Goal: Communication & Community: Answer question/provide support

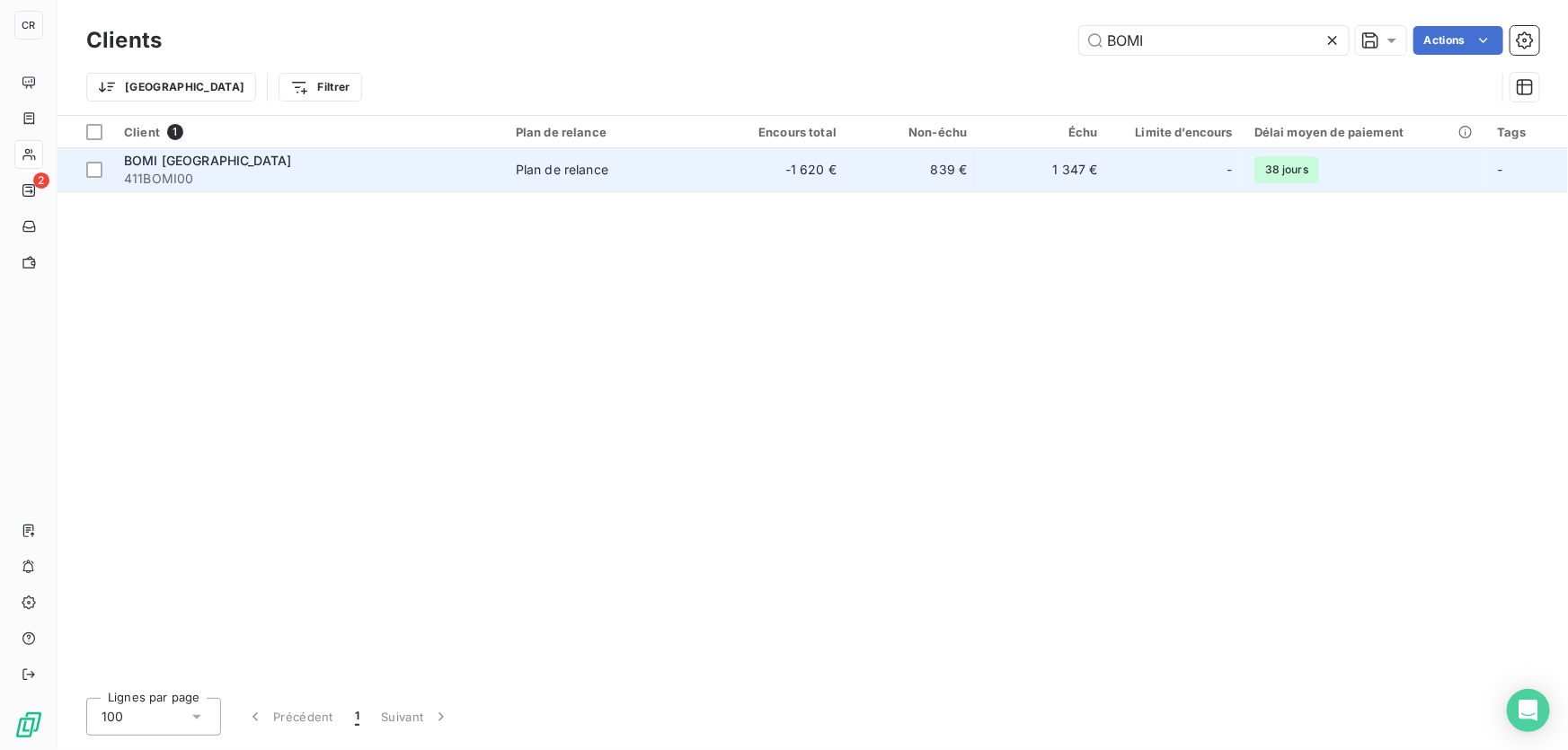
type input "BOMI"
click at [676, 164] on span "Plan de relance" at bounding box center [611, 170] width 191 height 18
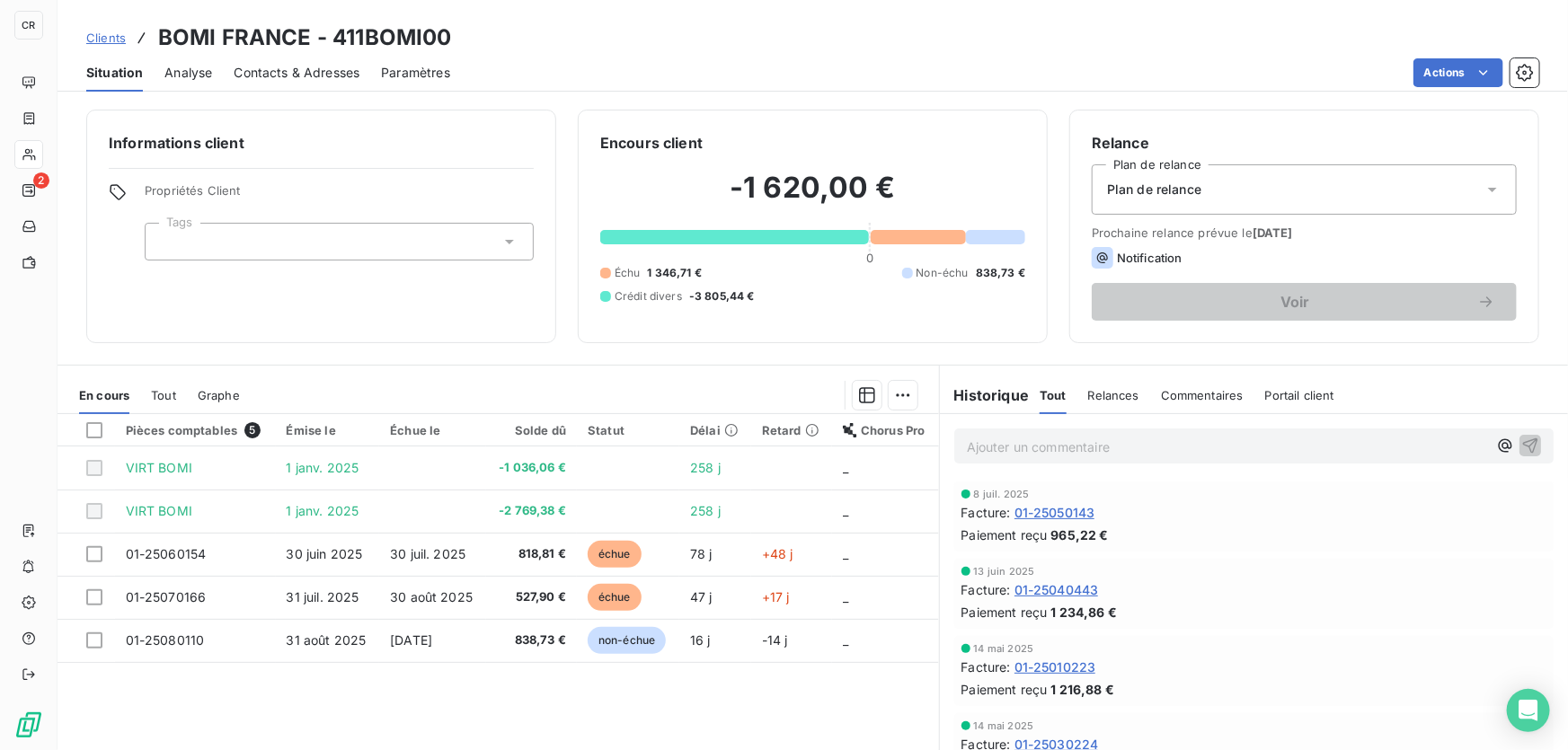
scroll to position [63, 0]
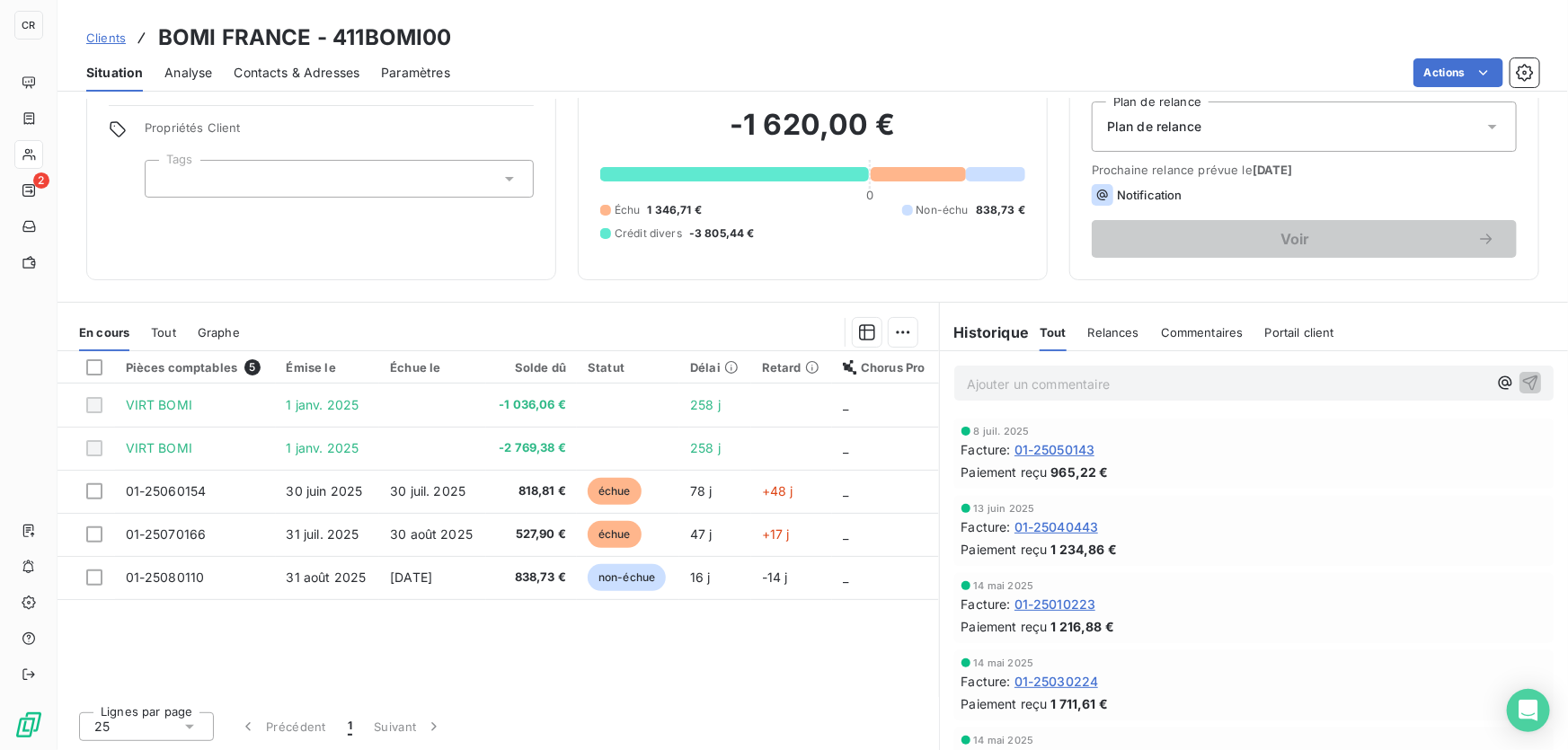
click at [1043, 385] on p "Ajouter un commentaire ﻿" at bounding box center [1227, 384] width 521 height 23
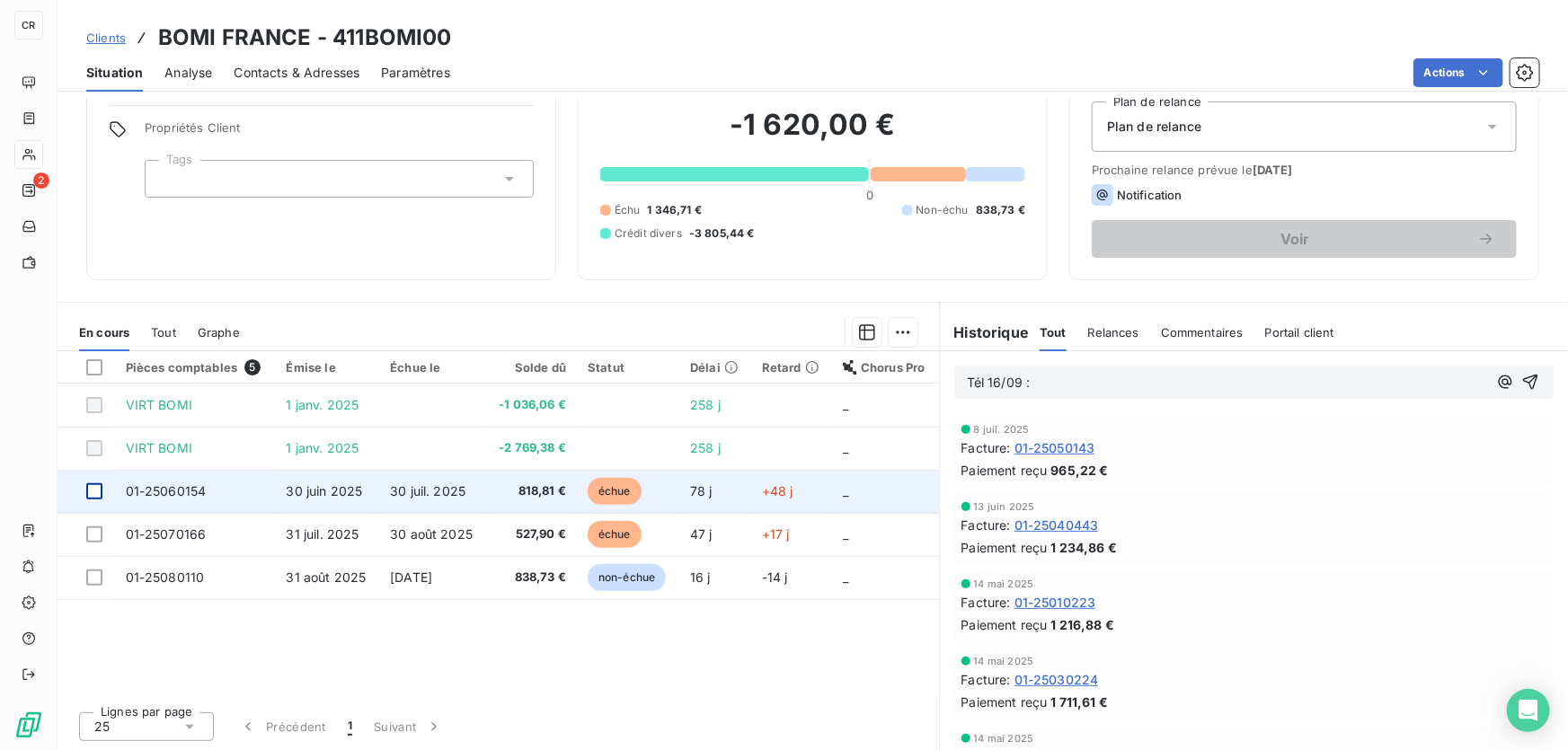
click at [98, 488] on div at bounding box center [94, 492] width 16 height 16
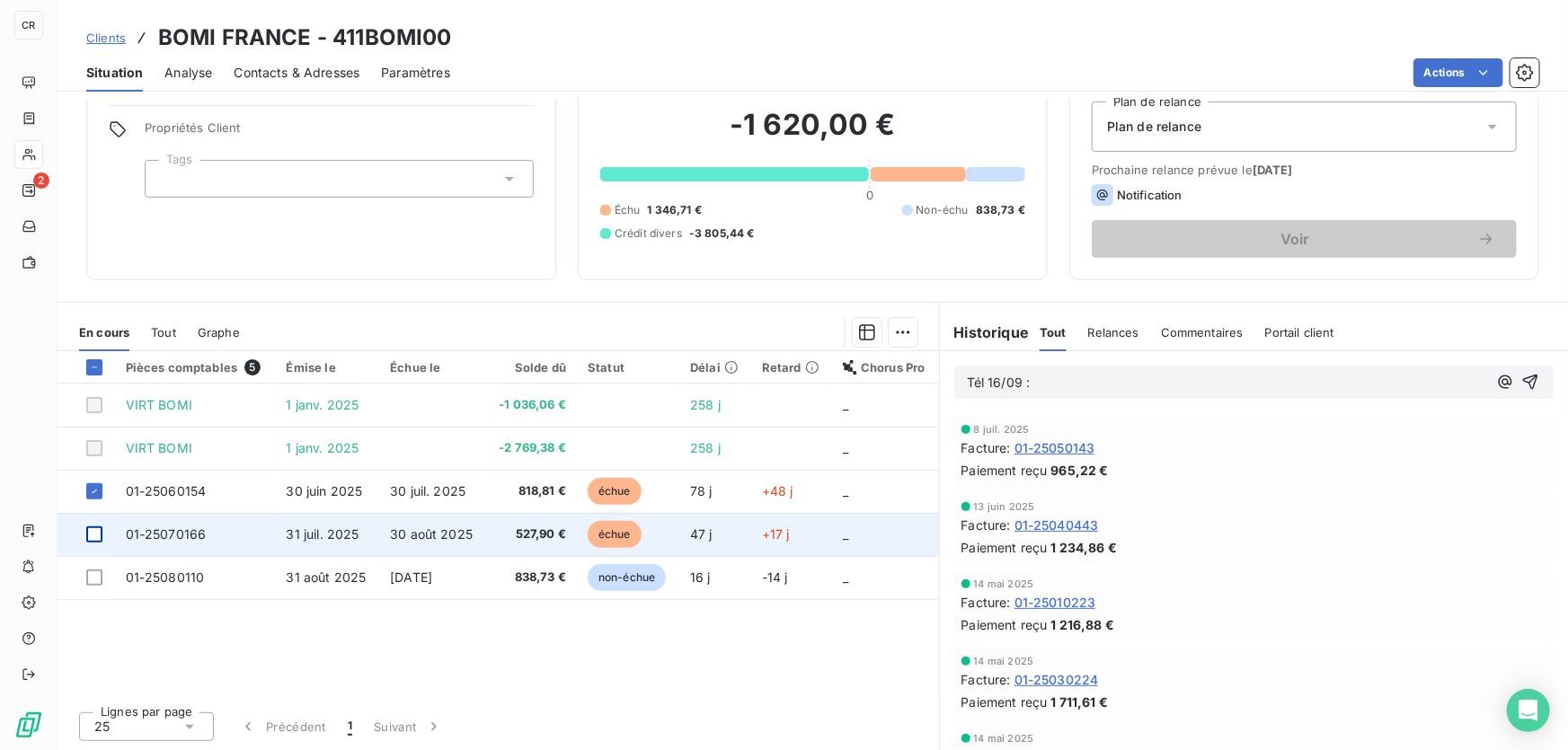
click at [95, 529] on div at bounding box center [94, 535] width 16 height 16
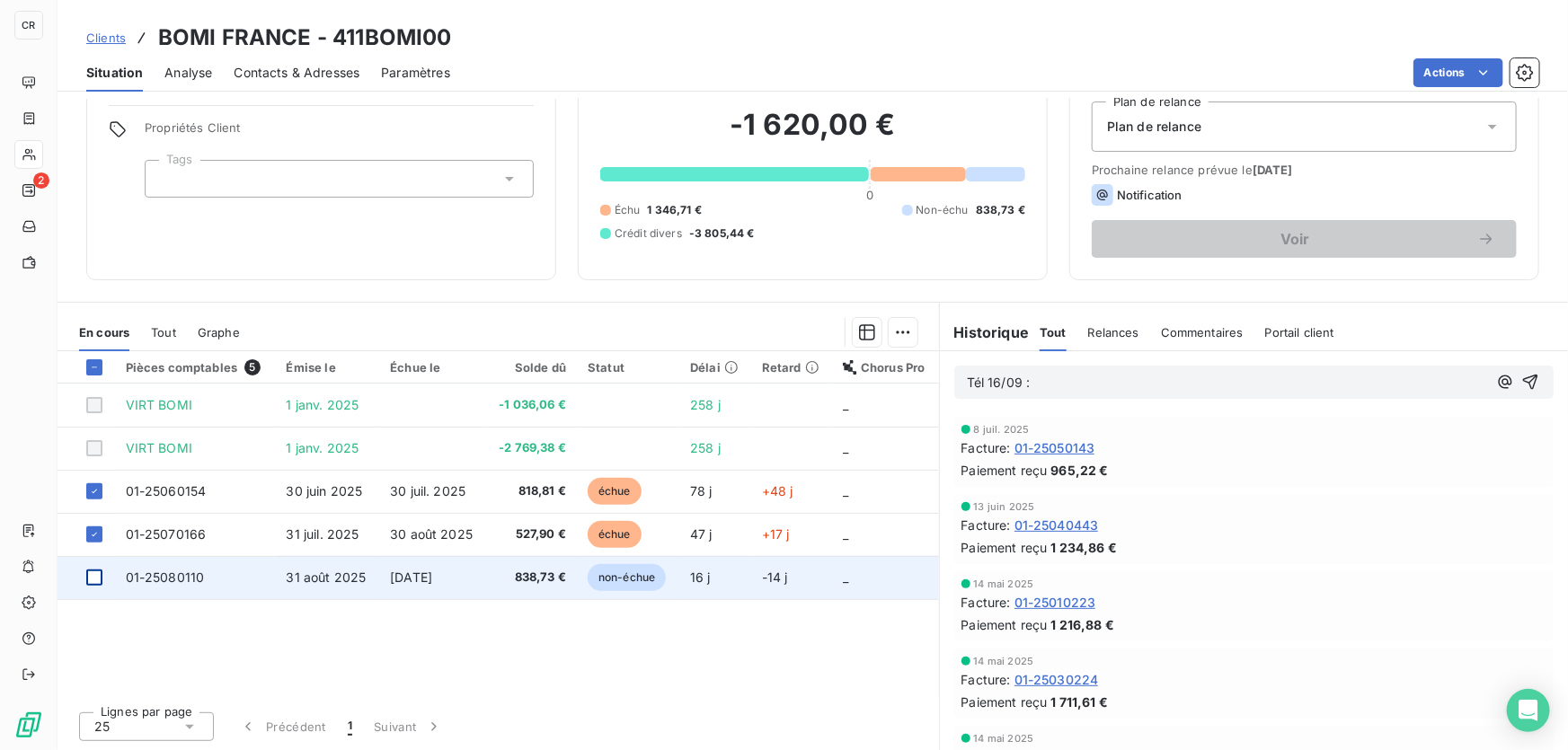
click at [95, 570] on div at bounding box center [94, 577] width 16 height 16
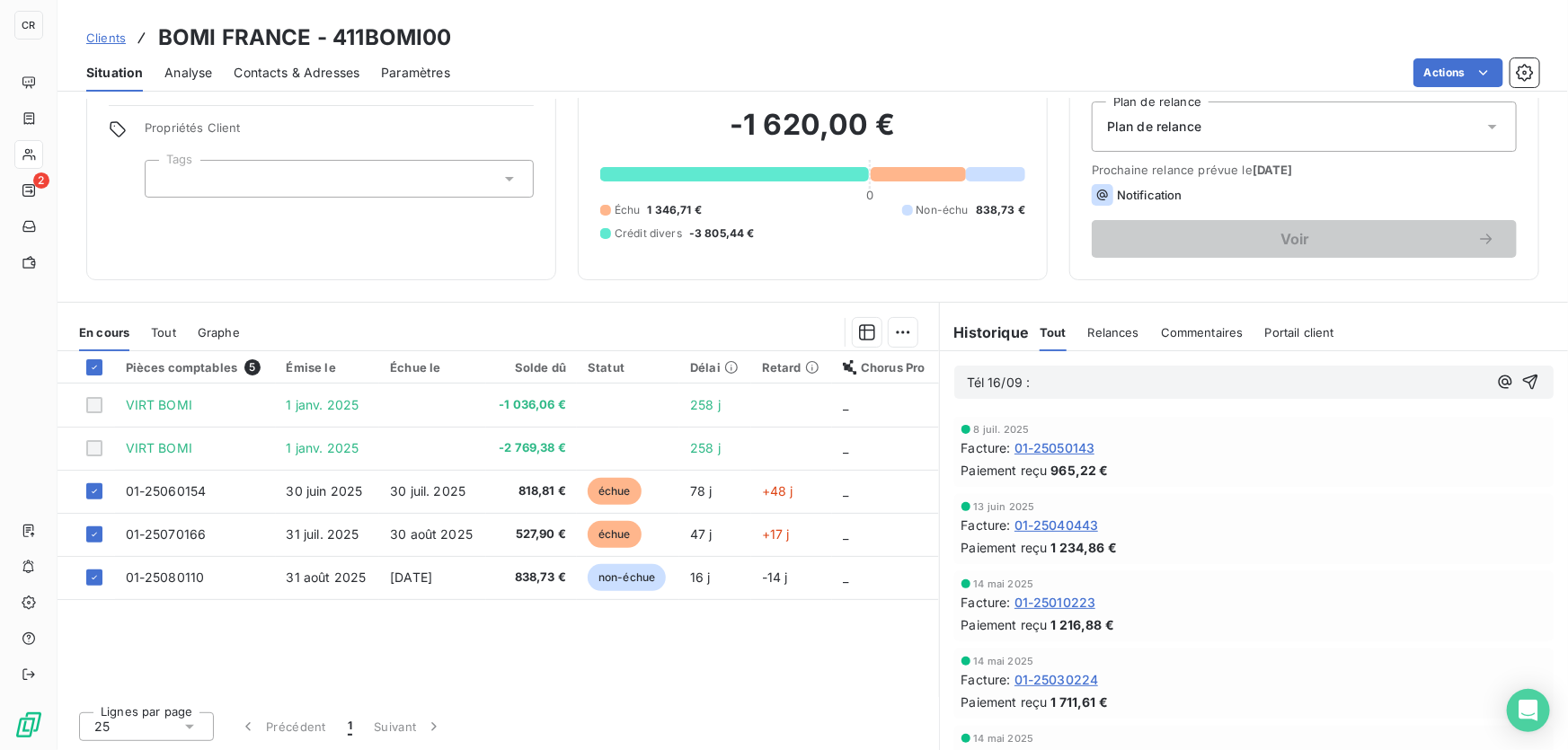
click at [1166, 119] on span "Plan de relance" at bounding box center [1154, 127] width 94 height 18
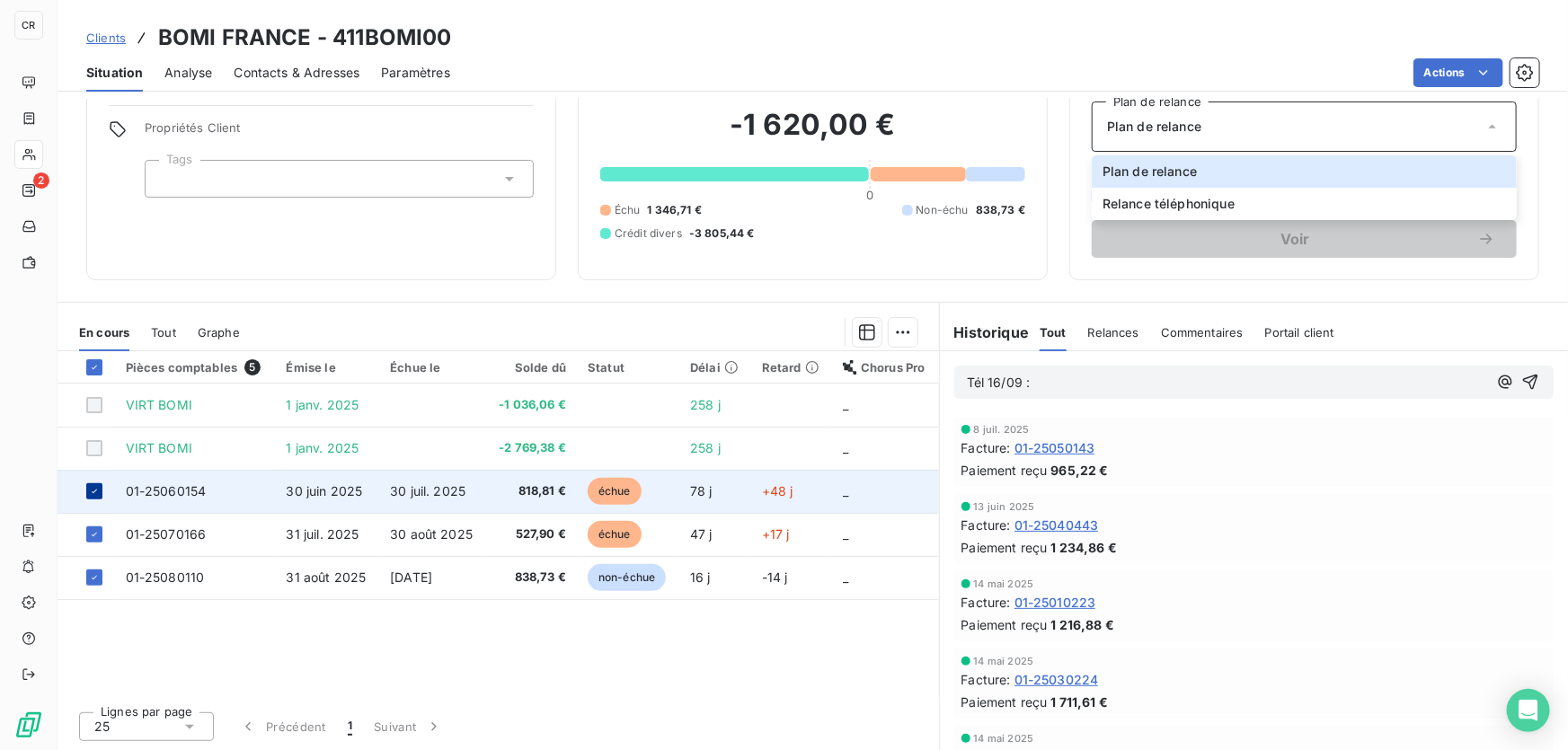
click at [92, 493] on icon at bounding box center [94, 492] width 11 height 11
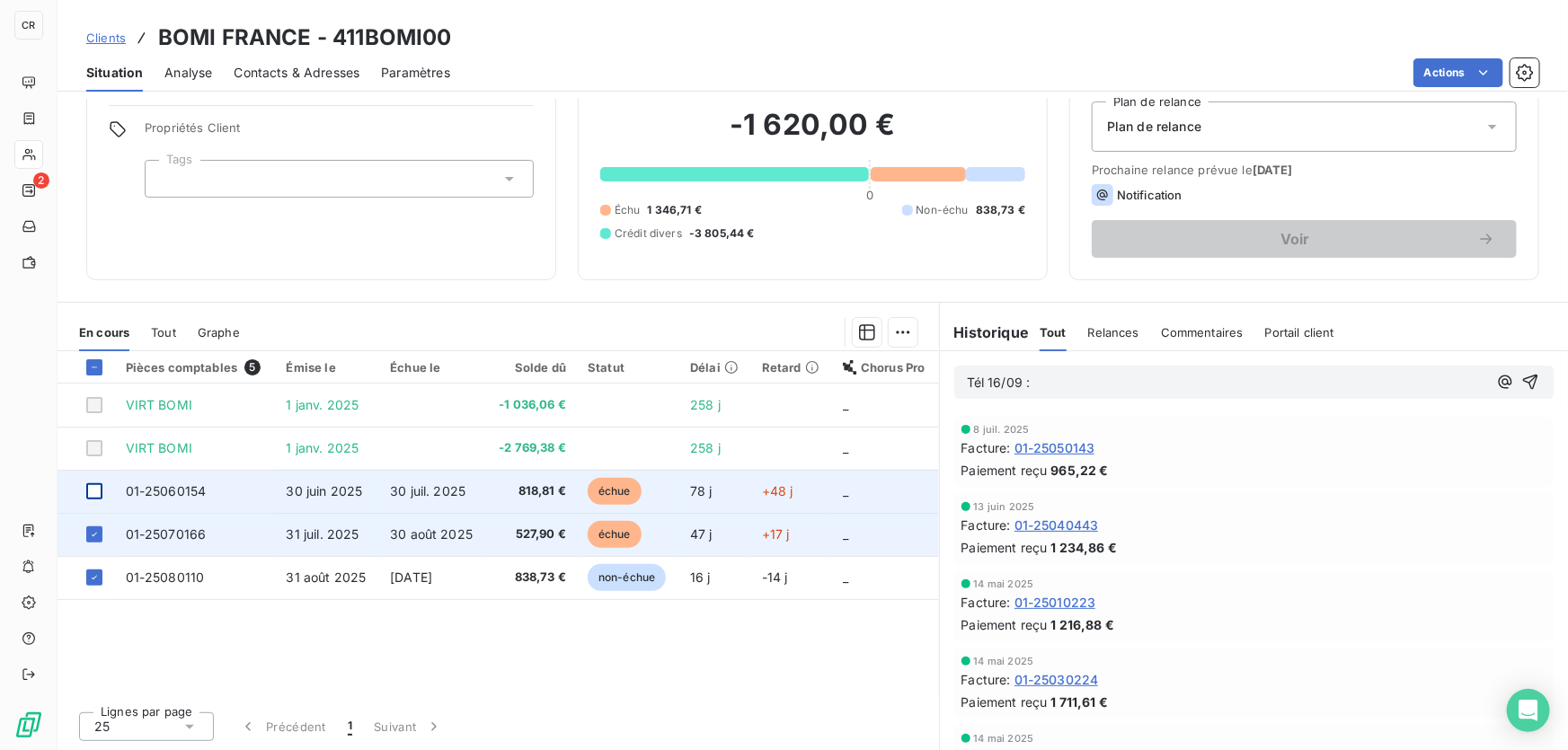
click at [89, 523] on td at bounding box center [87, 535] width 58 height 43
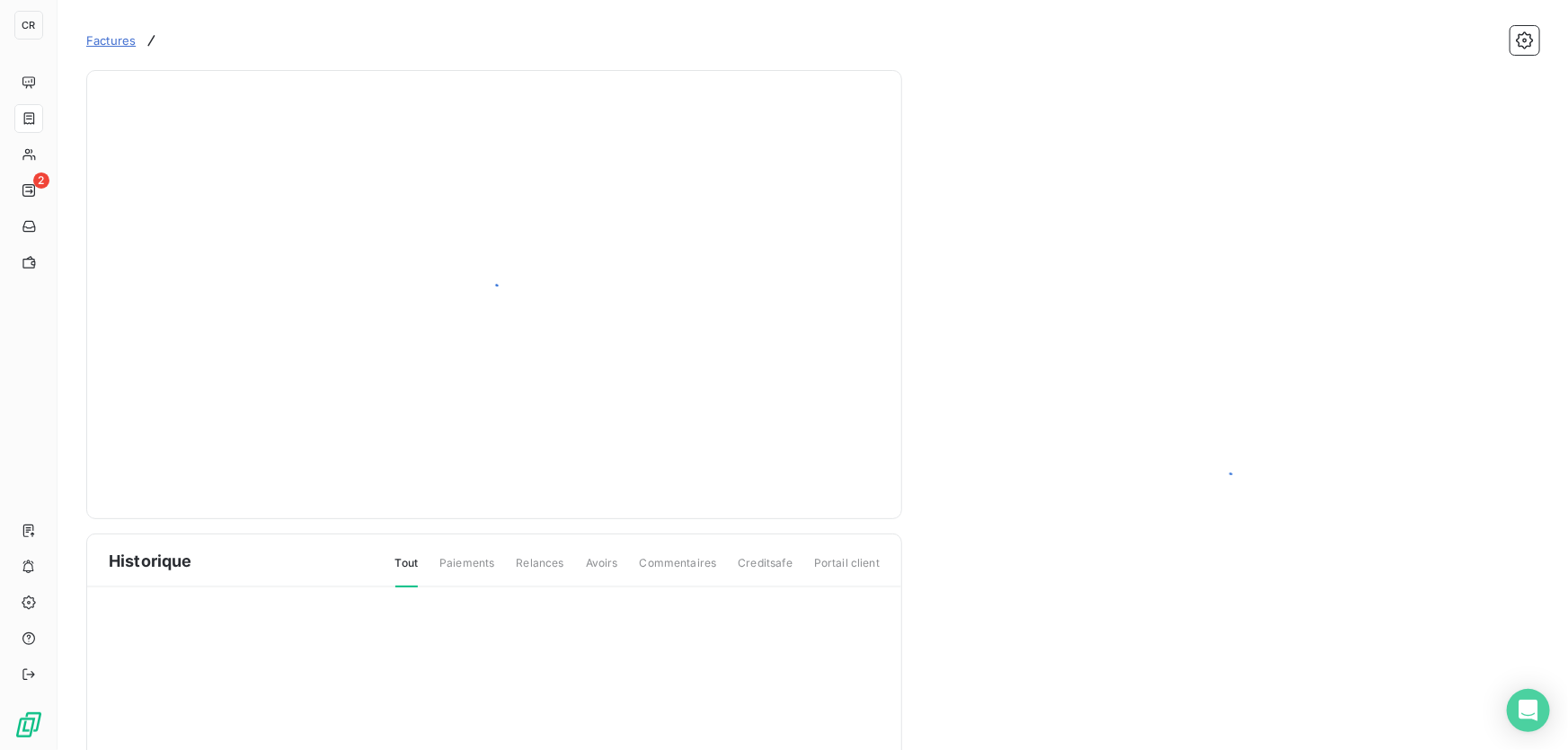
click at [89, 512] on div at bounding box center [493, 295] width 816 height 449
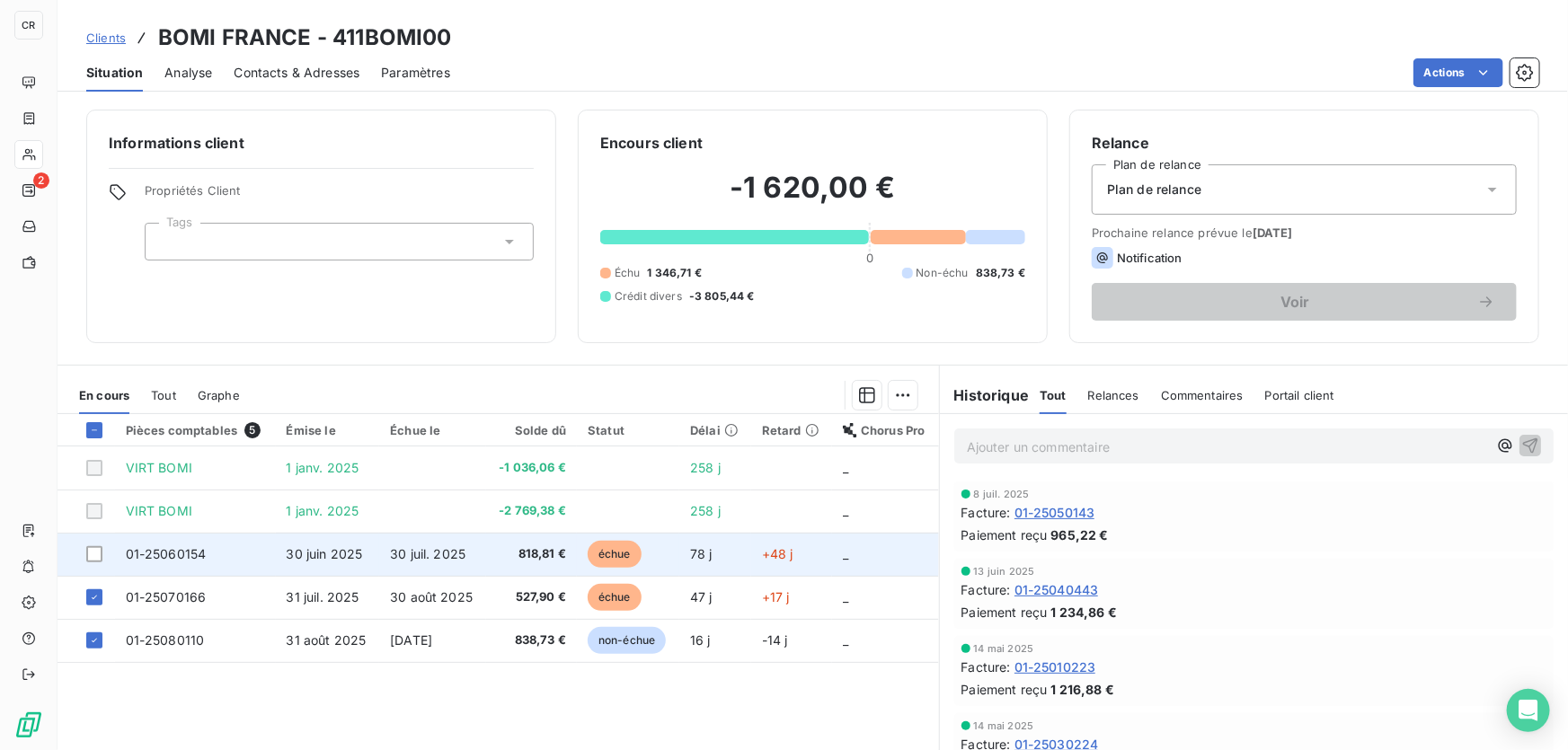
click at [91, 566] on td at bounding box center [87, 555] width 58 height 43
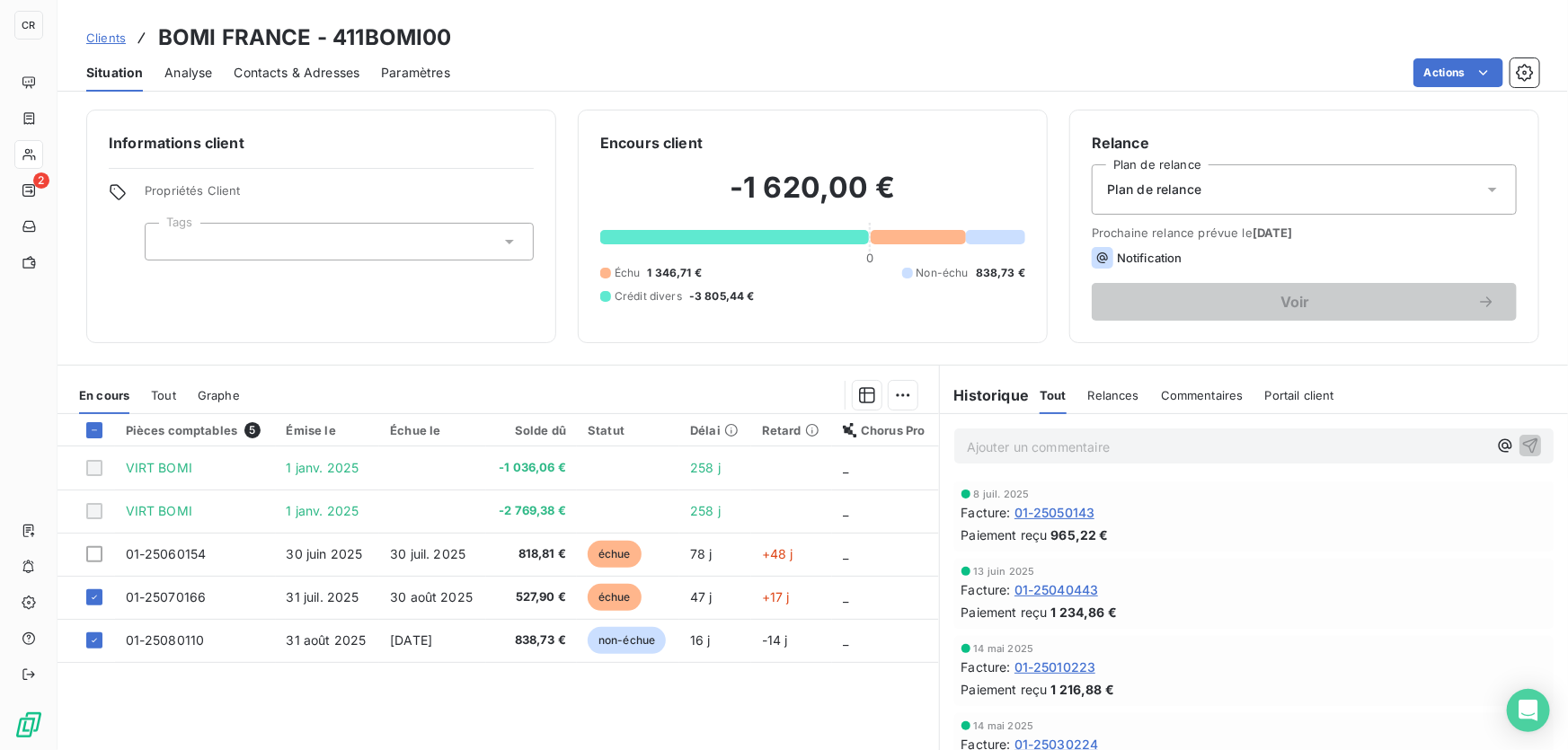
drag, startPoint x: 298, startPoint y: 378, endPoint x: 932, endPoint y: 483, distance: 642.6
click at [932, 483] on div "En cours Tout Graphe Pièces comptables 5 Émise le Échue le Solde dû Statut Déla…" at bounding box center [813, 589] width 1511 height 449
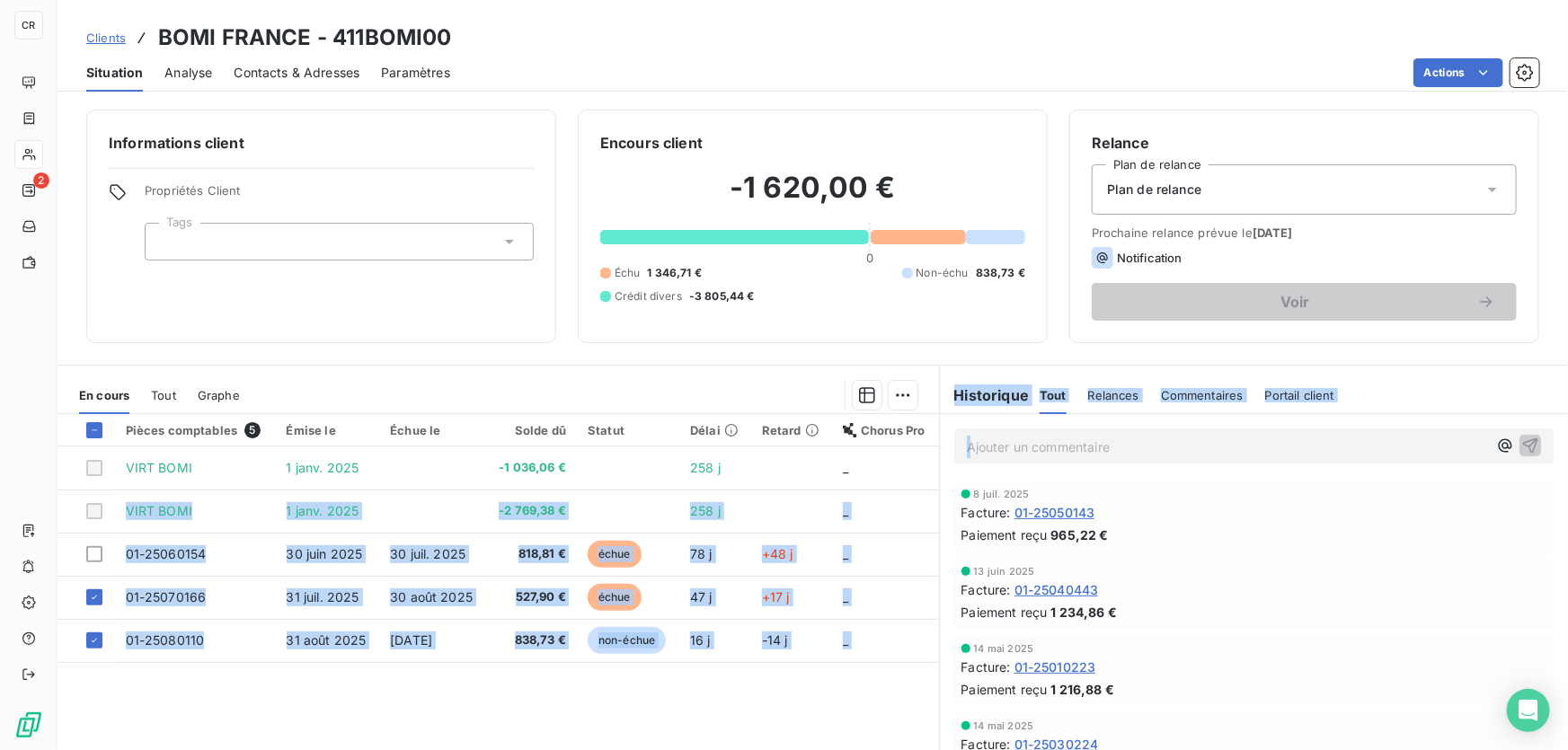
click at [1006, 454] on p "Ajouter un commentaire ﻿" at bounding box center [1227, 446] width 521 height 23
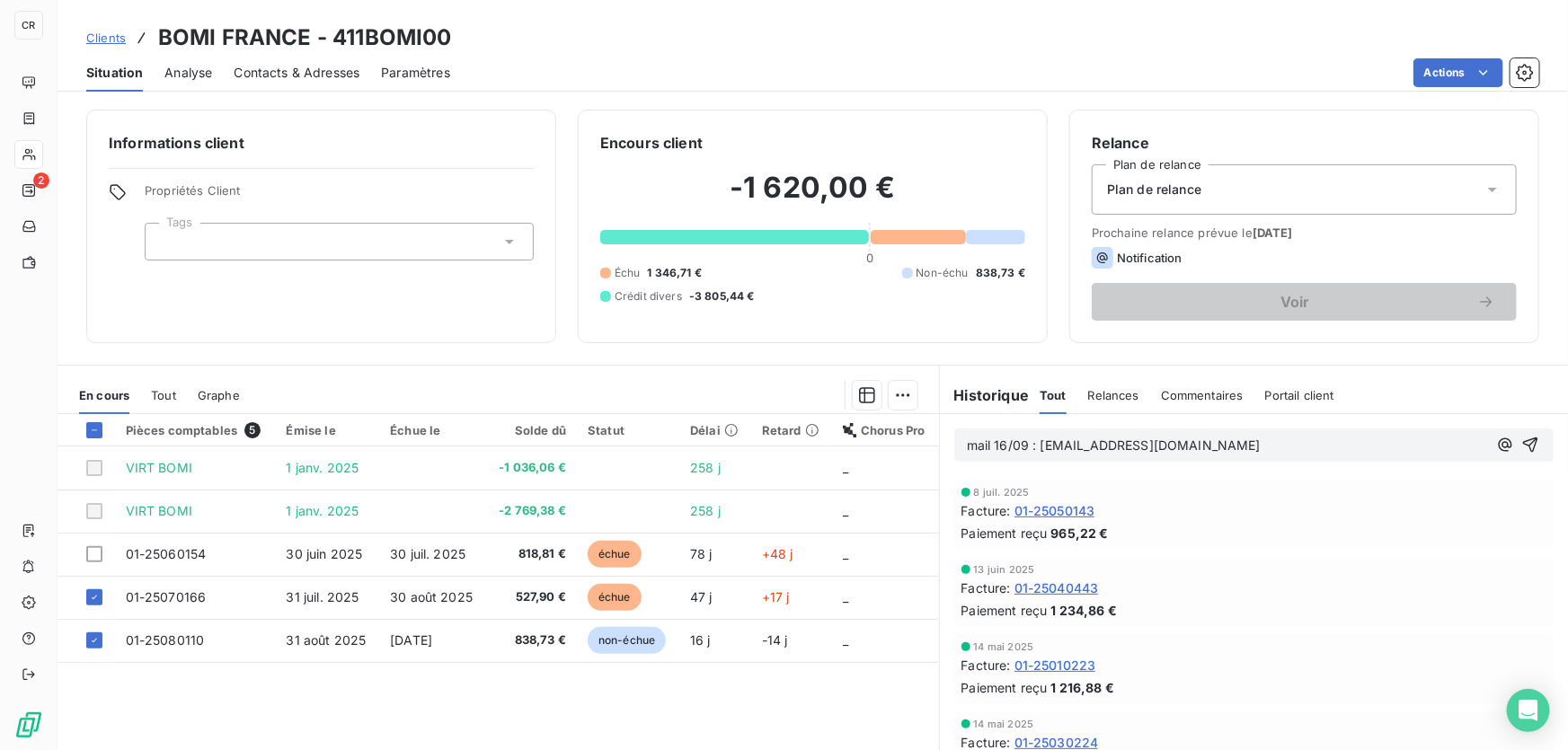
drag, startPoint x: 1240, startPoint y: 443, endPoint x: 1032, endPoint y: 436, distance: 208.1
click at [1032, 436] on p "mail 16/09 : [EMAIL_ADDRESS][DOMAIN_NAME]" at bounding box center [1227, 445] width 521 height 21
copy span "[EMAIL_ADDRESS][DOMAIN_NAME]"
click at [1522, 440] on icon "button" at bounding box center [1531, 445] width 18 height 18
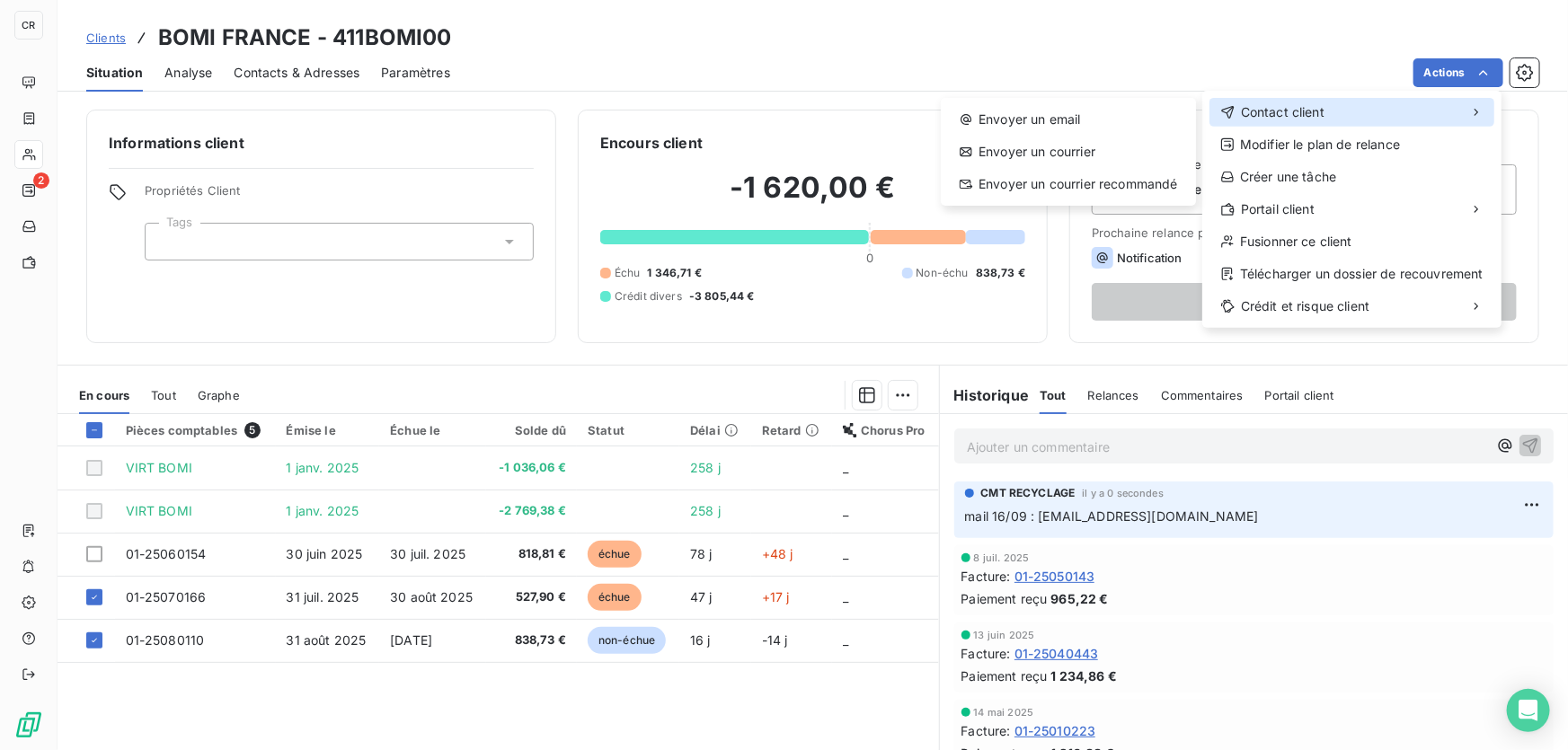
click at [1326, 113] on div "Contact client" at bounding box center [1352, 112] width 285 height 29
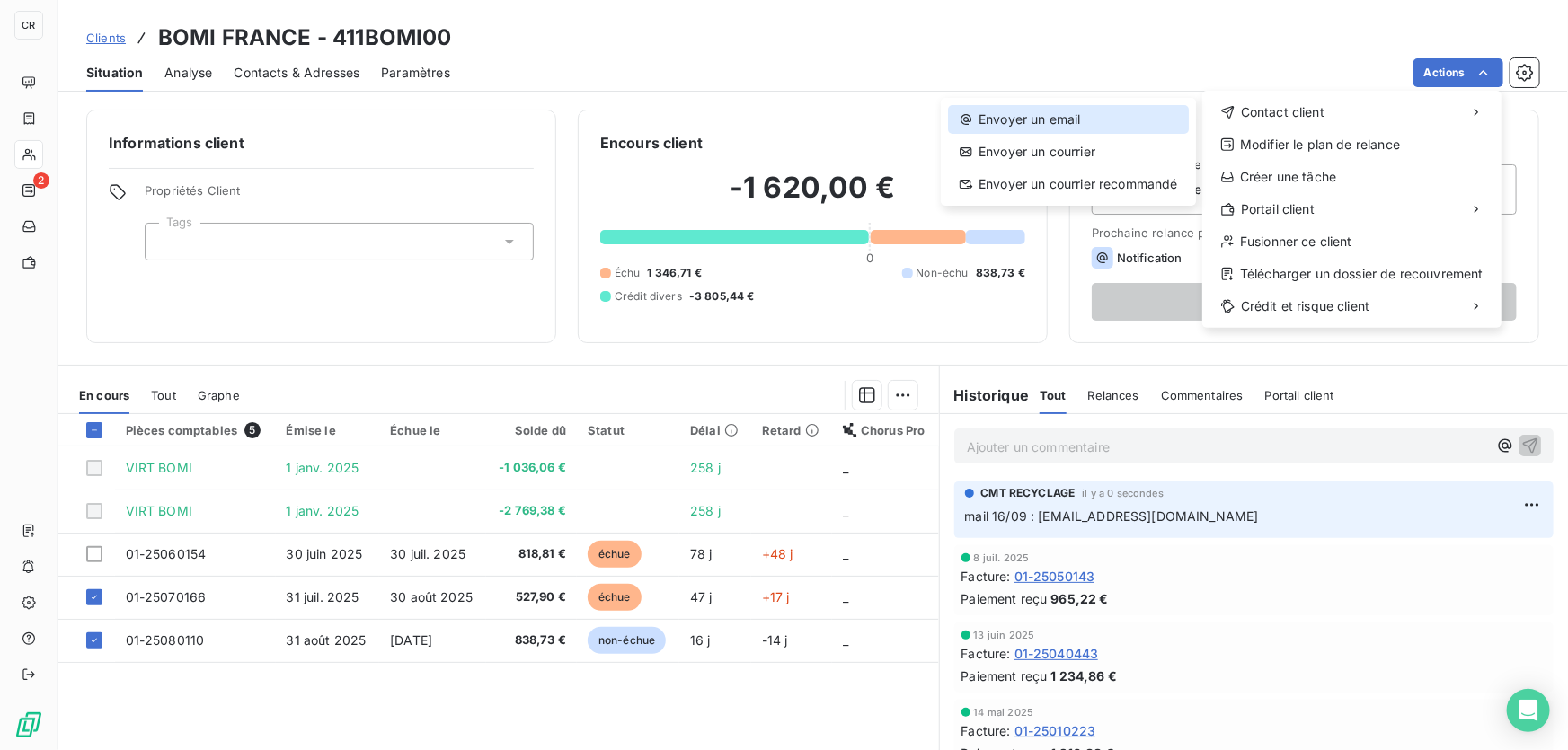
click at [1054, 118] on div "Envoyer un email" at bounding box center [1068, 119] width 241 height 29
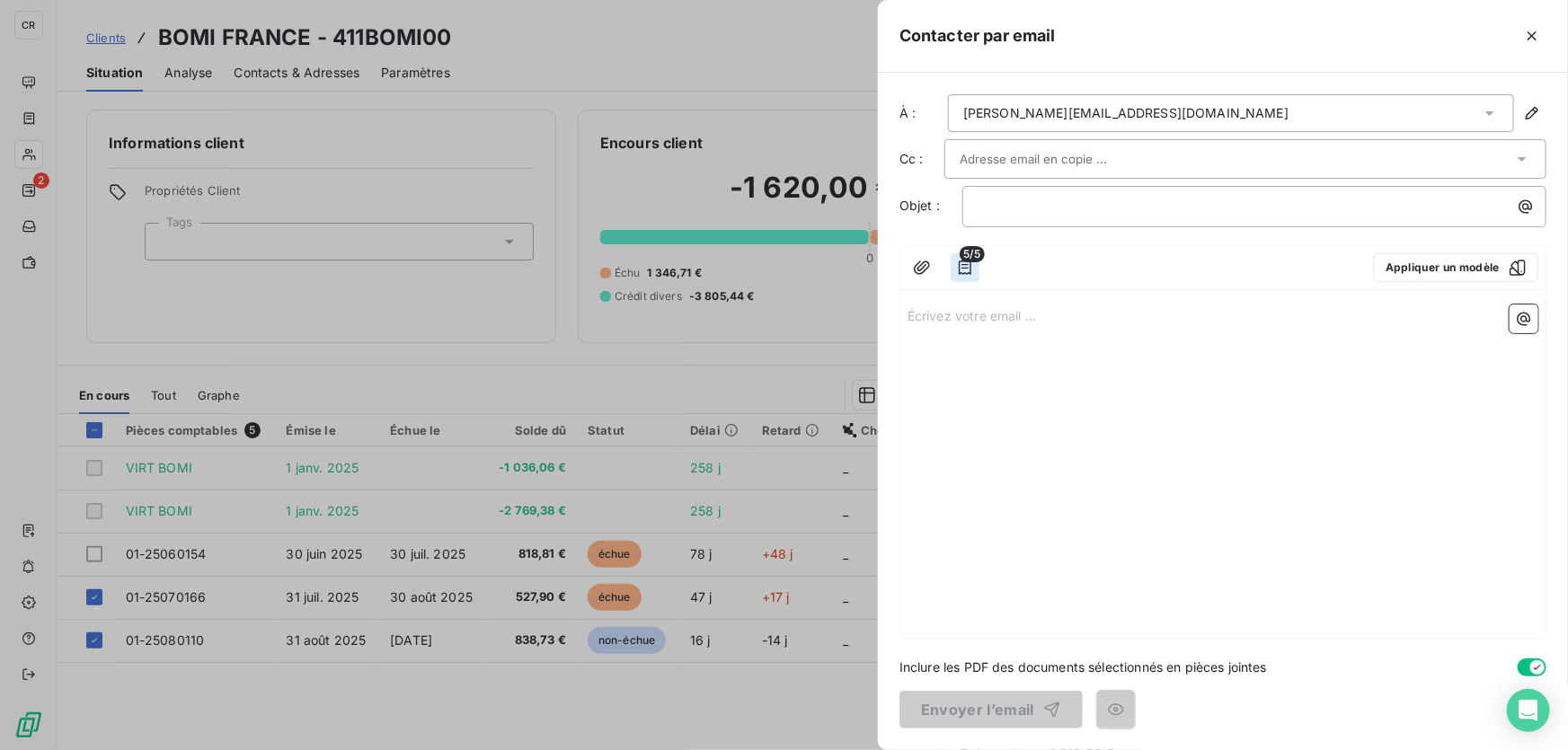
click at [960, 273] on icon "button" at bounding box center [965, 267] width 13 height 14
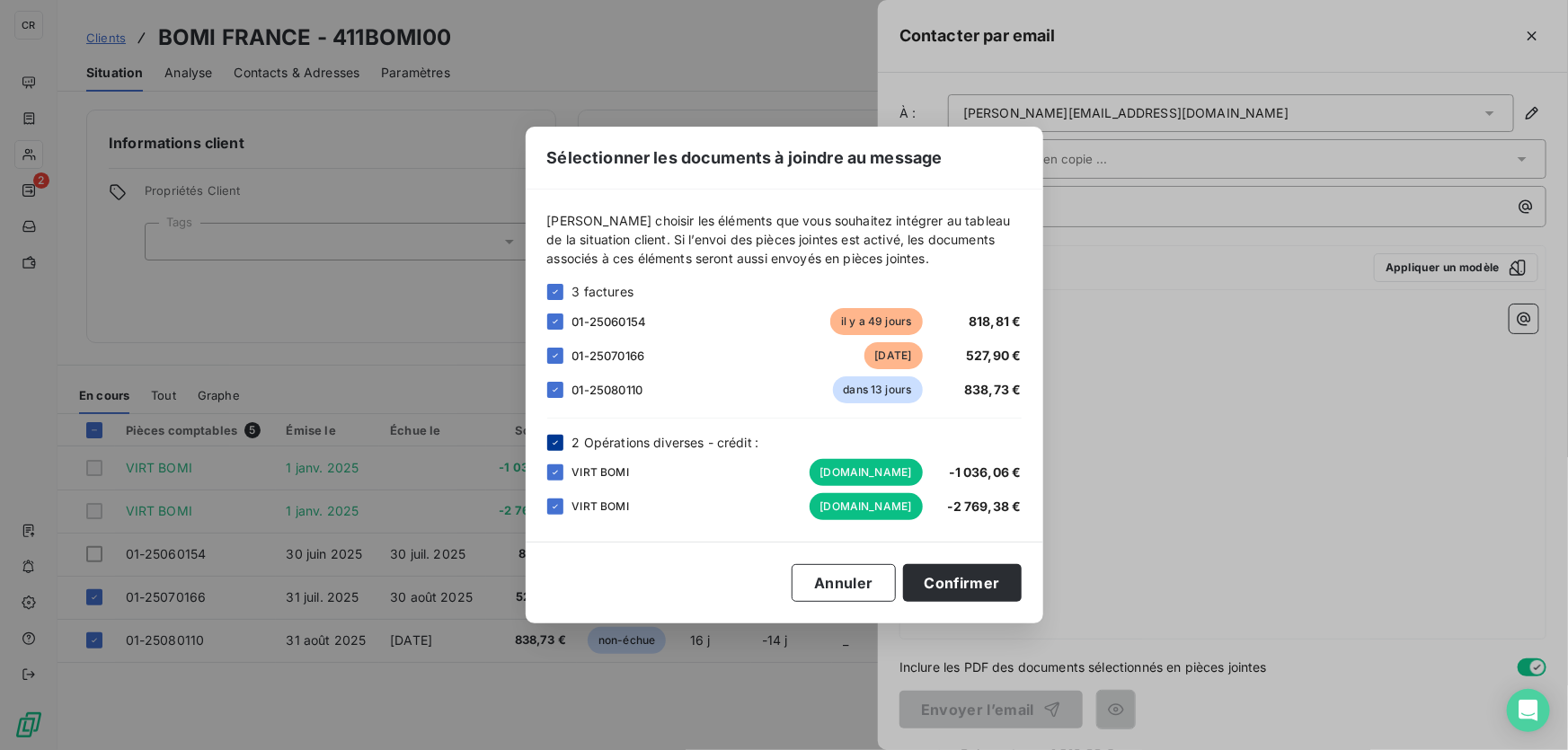
click at [559, 440] on icon at bounding box center [556, 443] width 11 height 11
click at [953, 585] on button "Confirmer" at bounding box center [962, 584] width 118 height 38
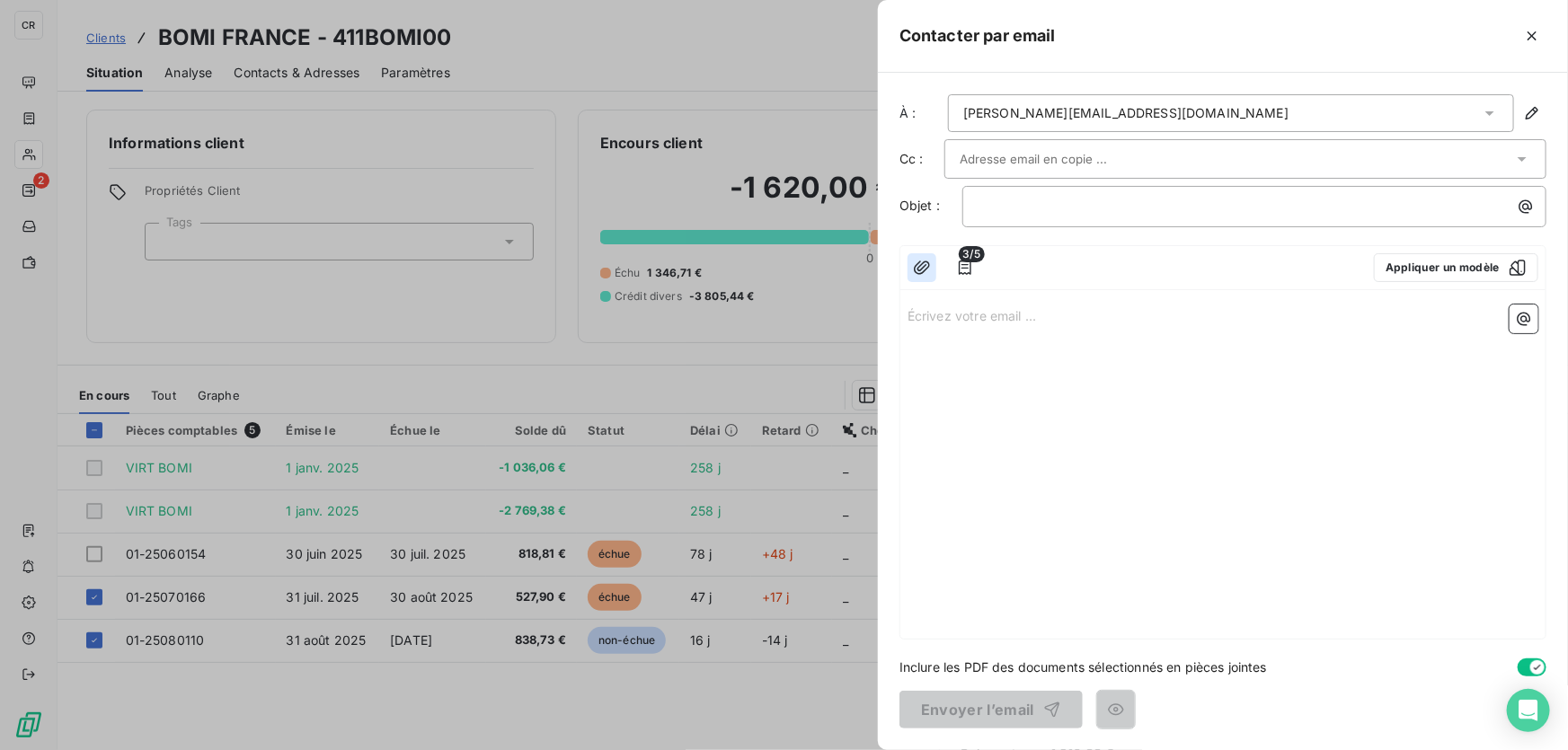
click at [915, 266] on icon "button" at bounding box center [922, 267] width 16 height 14
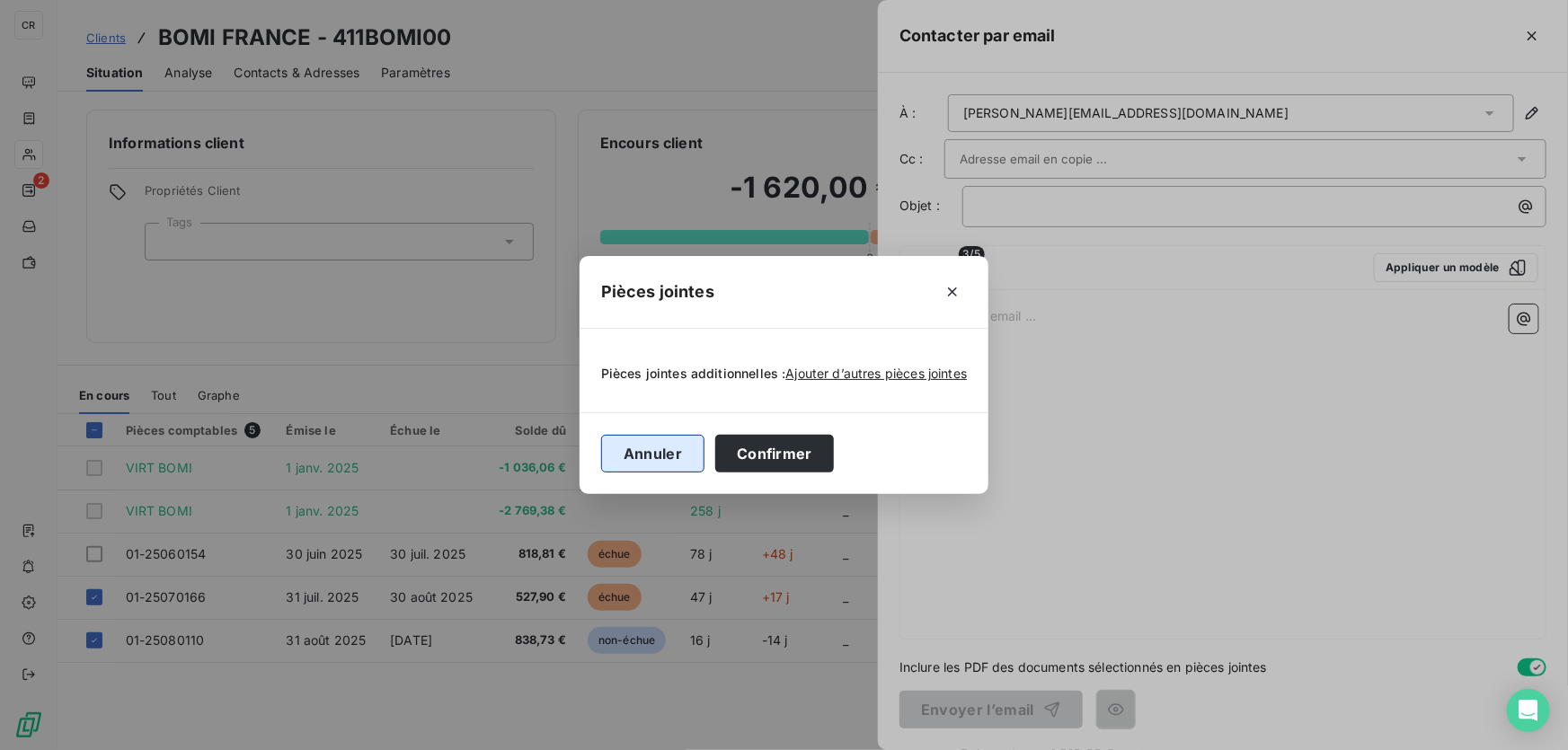
click at [670, 446] on button "Annuler" at bounding box center [653, 454] width 103 height 38
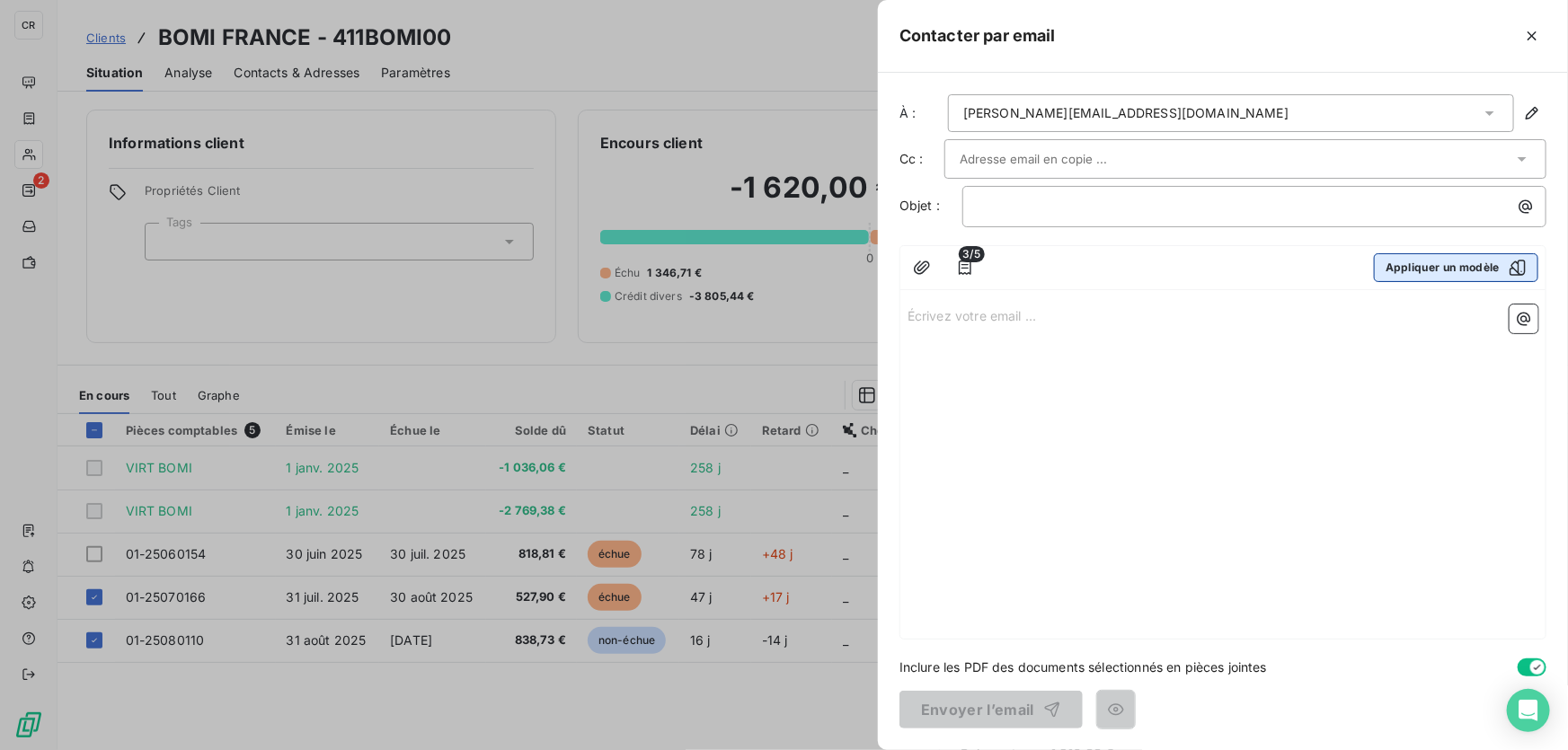
click at [1504, 267] on div "button" at bounding box center [1514, 267] width 27 height 18
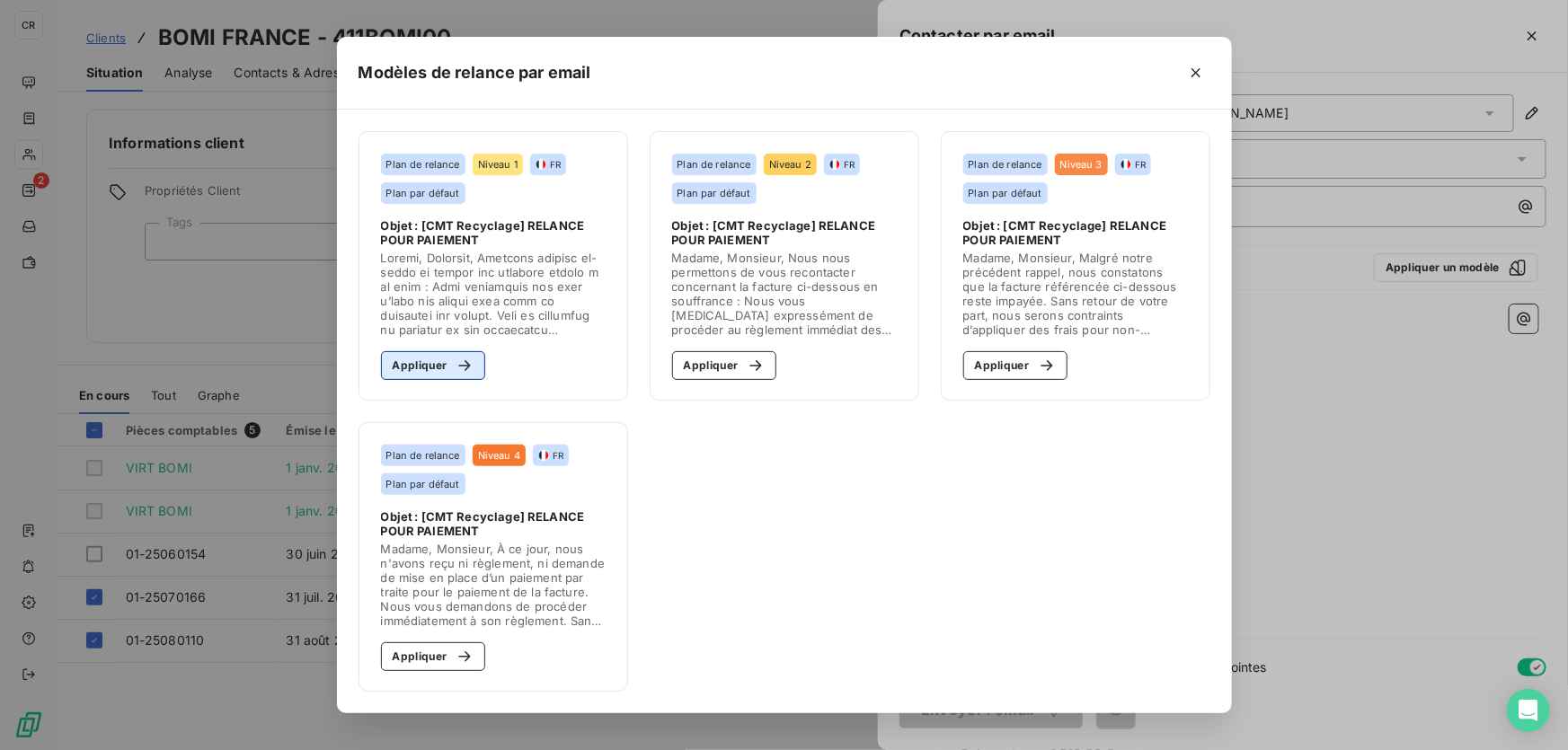
click at [439, 362] on button "Appliquer" at bounding box center [434, 366] width 105 height 29
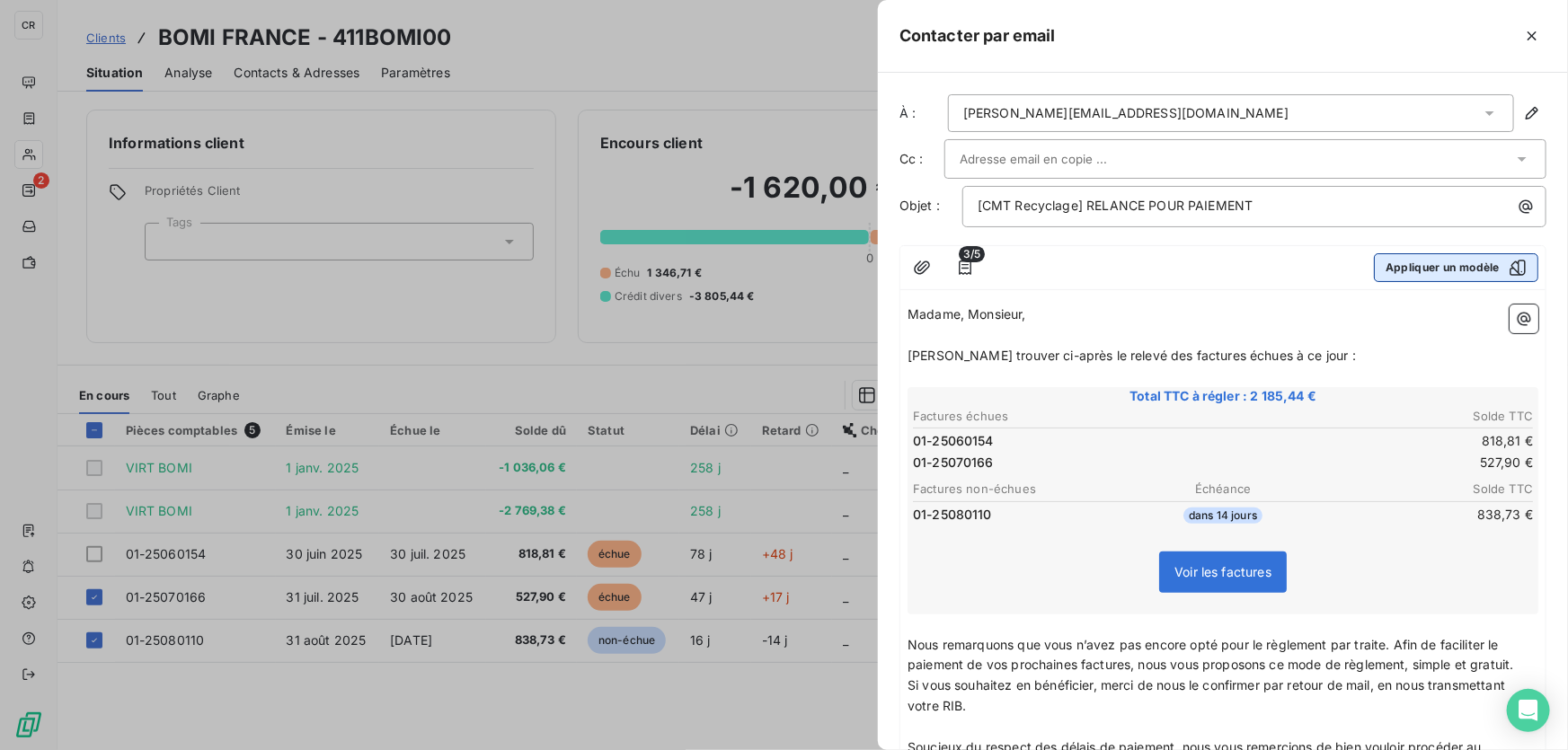
click at [1509, 262] on icon "button" at bounding box center [1518, 267] width 18 height 18
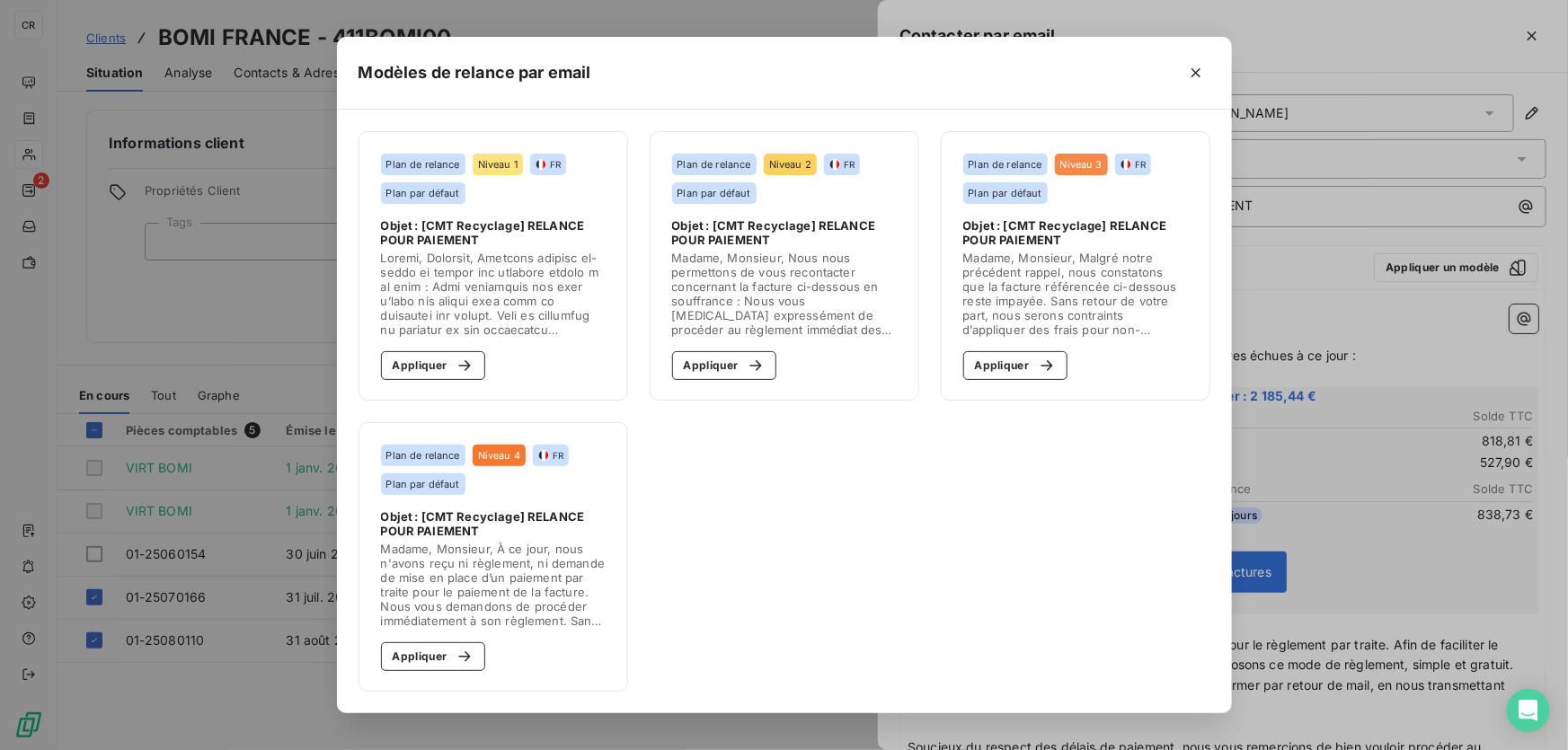
click at [756, 219] on span "Objet : [CMT Recyclage] RELANCE POUR PAIEMENT" at bounding box center [784, 233] width 225 height 29
click at [737, 354] on button "Appliquer" at bounding box center [725, 366] width 105 height 29
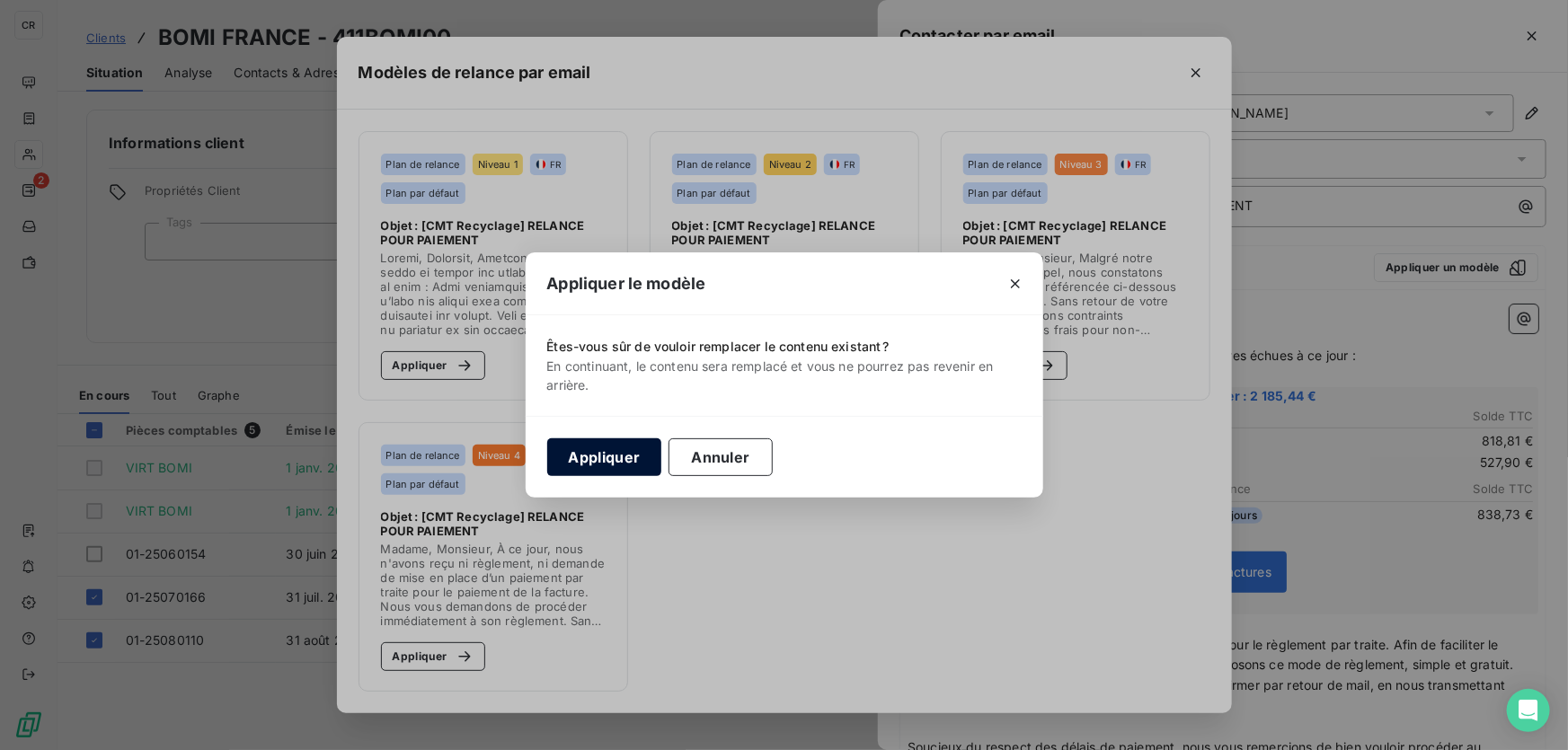
click at [620, 457] on button "Appliquer" at bounding box center [605, 457] width 115 height 38
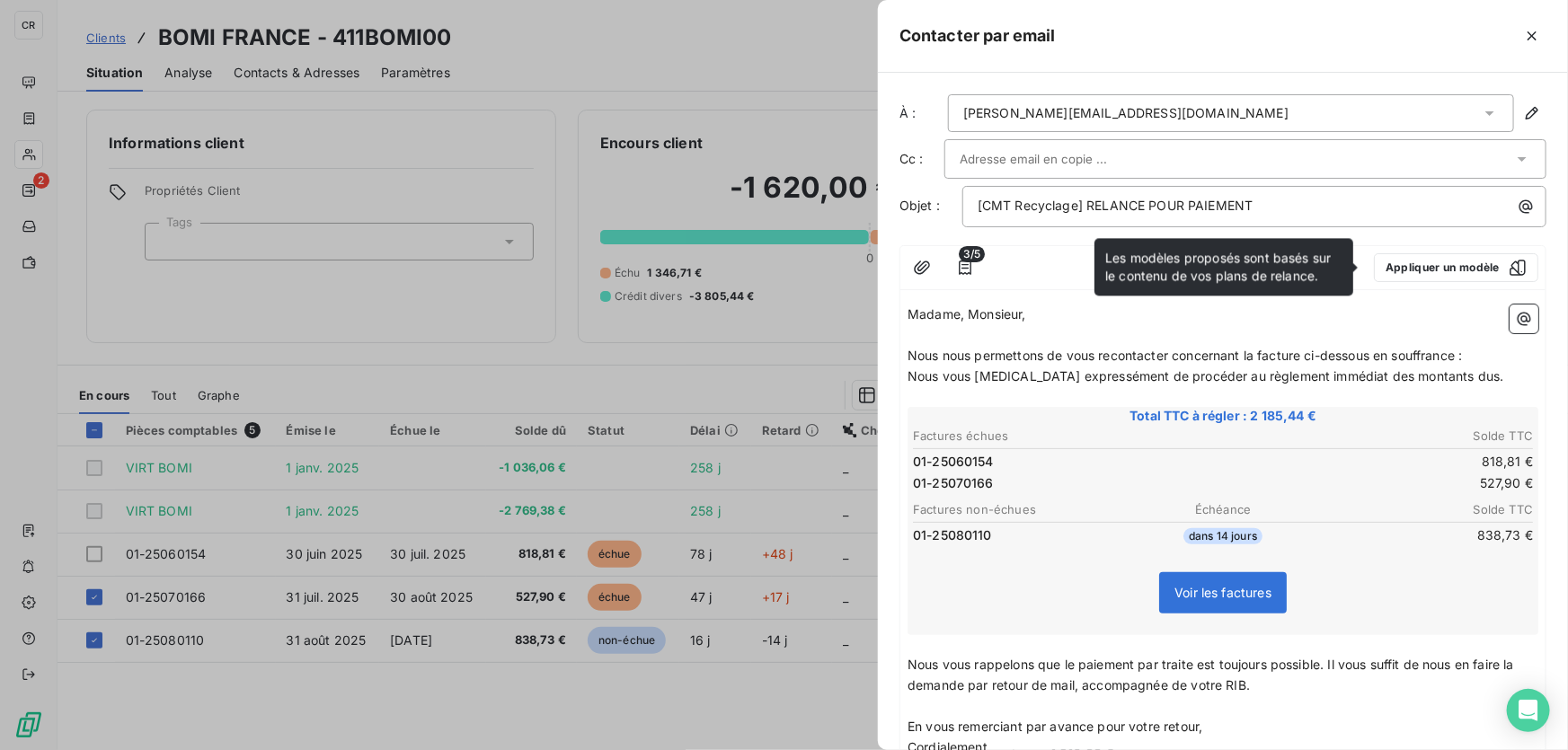
click at [1105, 352] on span "Nous nous permettons de vous recontacter concernant la facture ci-dessous en so…" at bounding box center [1185, 355] width 555 height 15
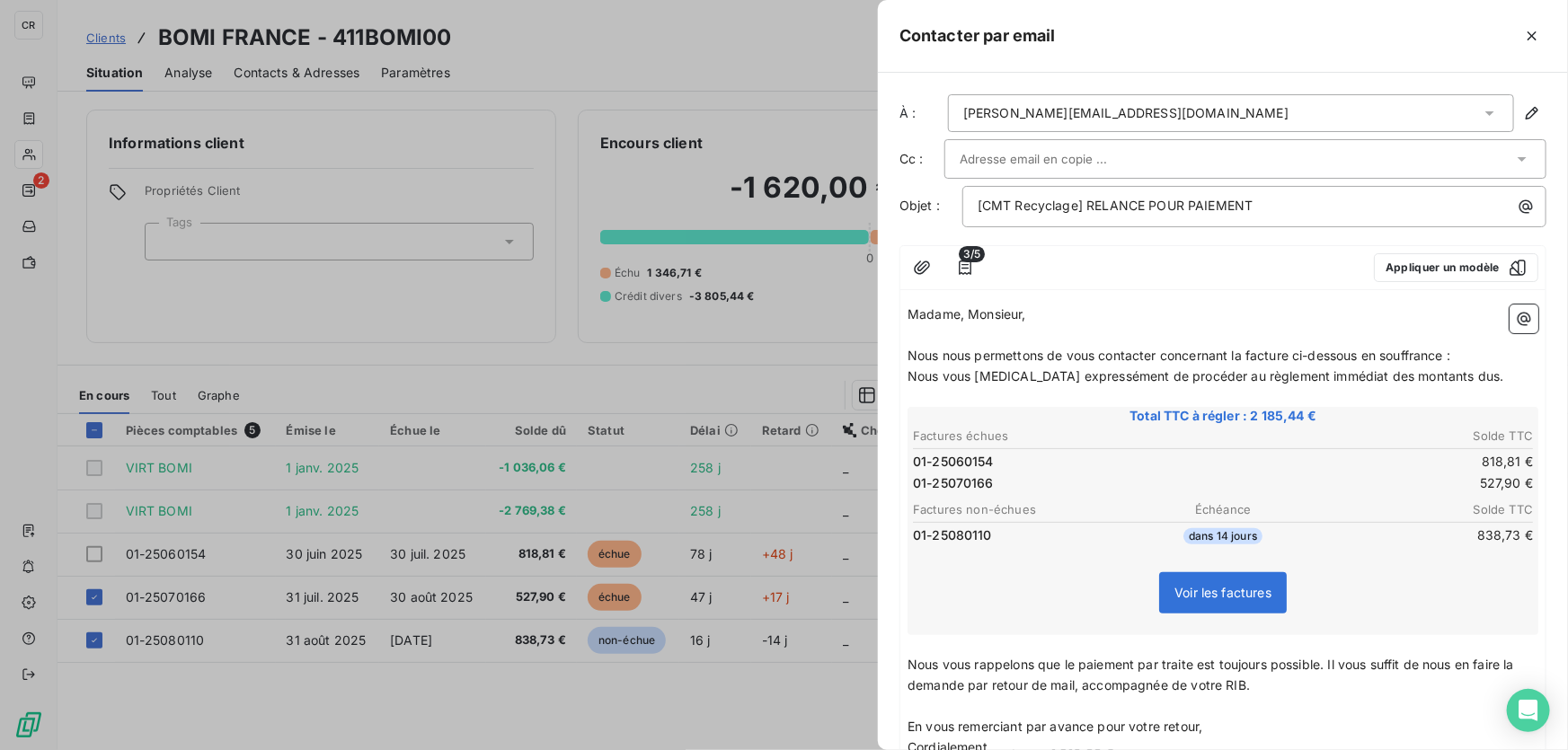
drag, startPoint x: 1235, startPoint y: 352, endPoint x: 1249, endPoint y: 349, distance: 14.3
click at [1236, 351] on span "Nous nous permettons de vous contacter concernant la facture ci-dessous en souf…" at bounding box center [1178, 355] width 543 height 15
click at [1297, 350] on span "Nous nous permettons de vous contacter concernant les facture ci-dessous en sou…" at bounding box center [1182, 355] width 549 height 15
click at [1307, 372] on span "Nous vous [MEDICAL_DATA] expressément de procéder au règlement immédiat des mon…" at bounding box center [1205, 376] width 596 height 15
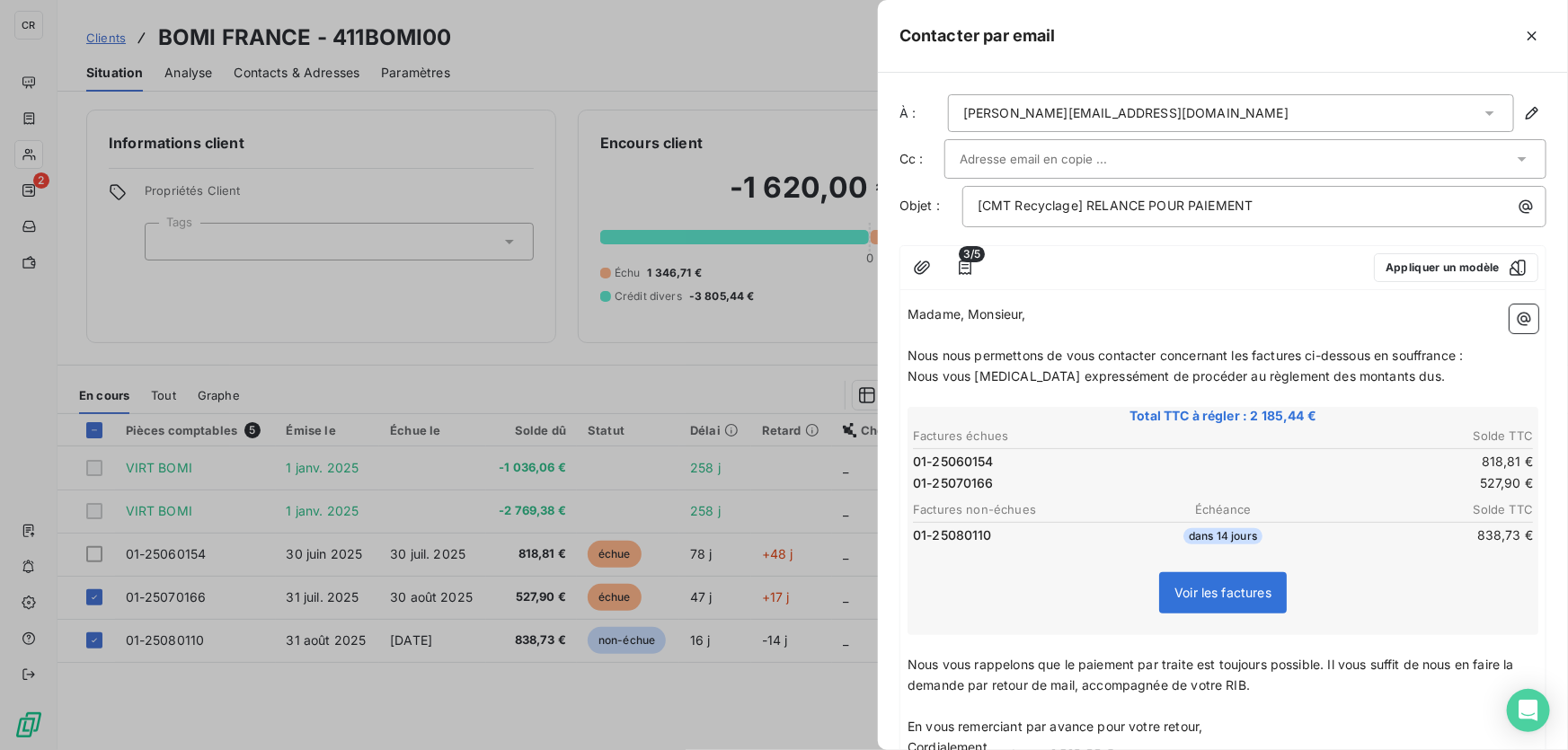
click at [1118, 154] on input "text" at bounding box center [1056, 159] width 193 height 27
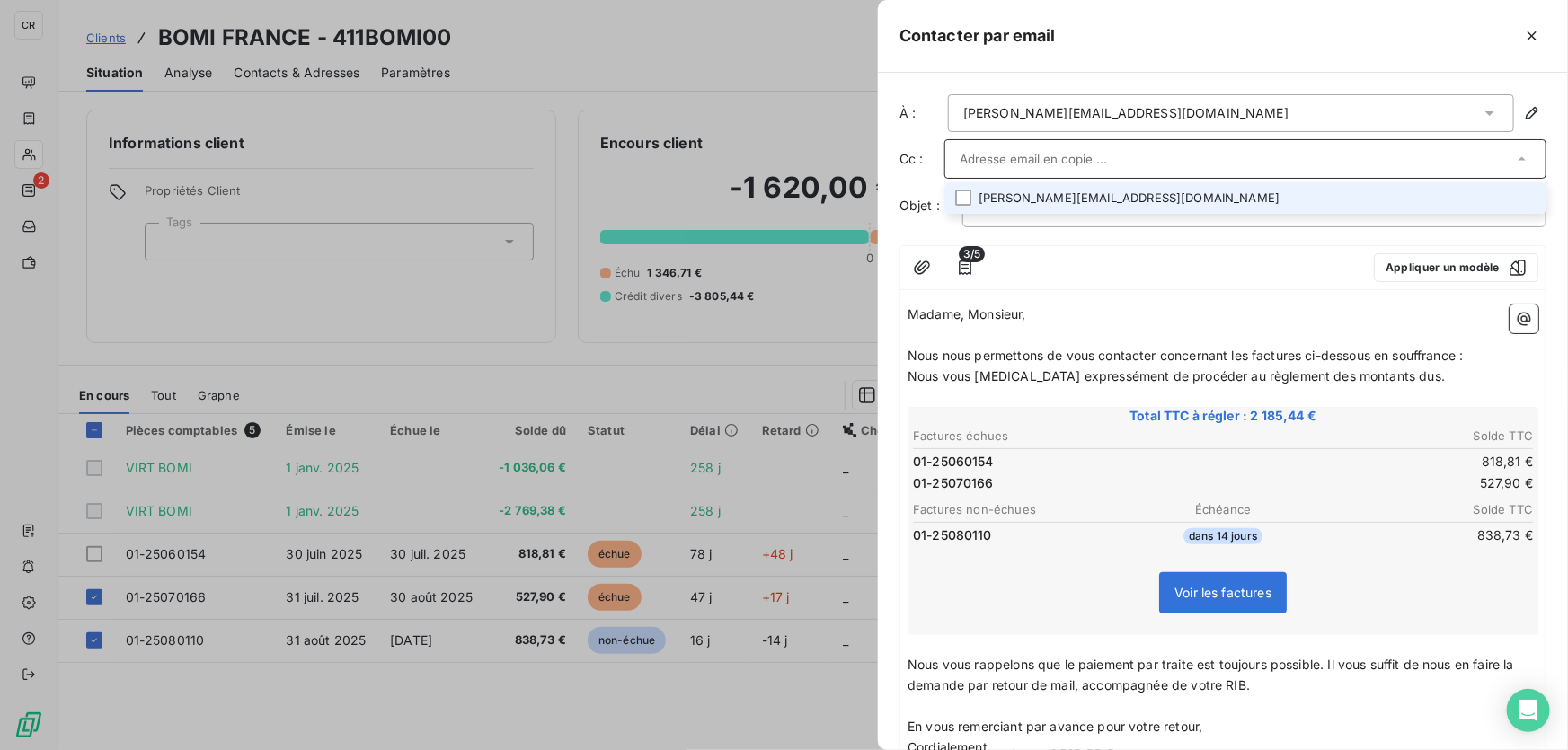
paste input "[EMAIL_ADDRESS][DOMAIN_NAME]"
type input "[EMAIL_ADDRESS][DOMAIN_NAME]"
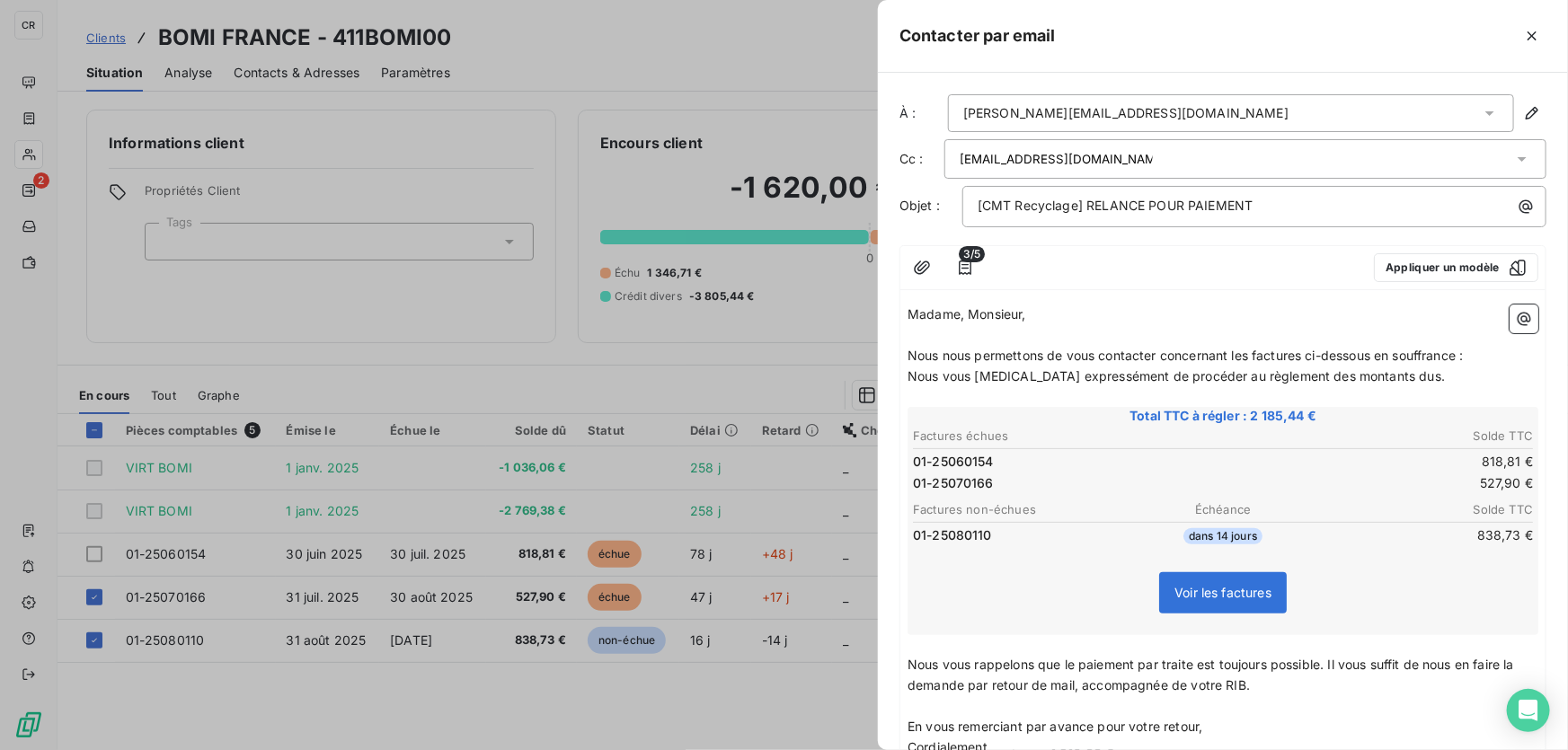
click at [1105, 348] on span "Nous nous permettons de vous contacter concernant les factures ci-dessous en so…" at bounding box center [1185, 355] width 556 height 15
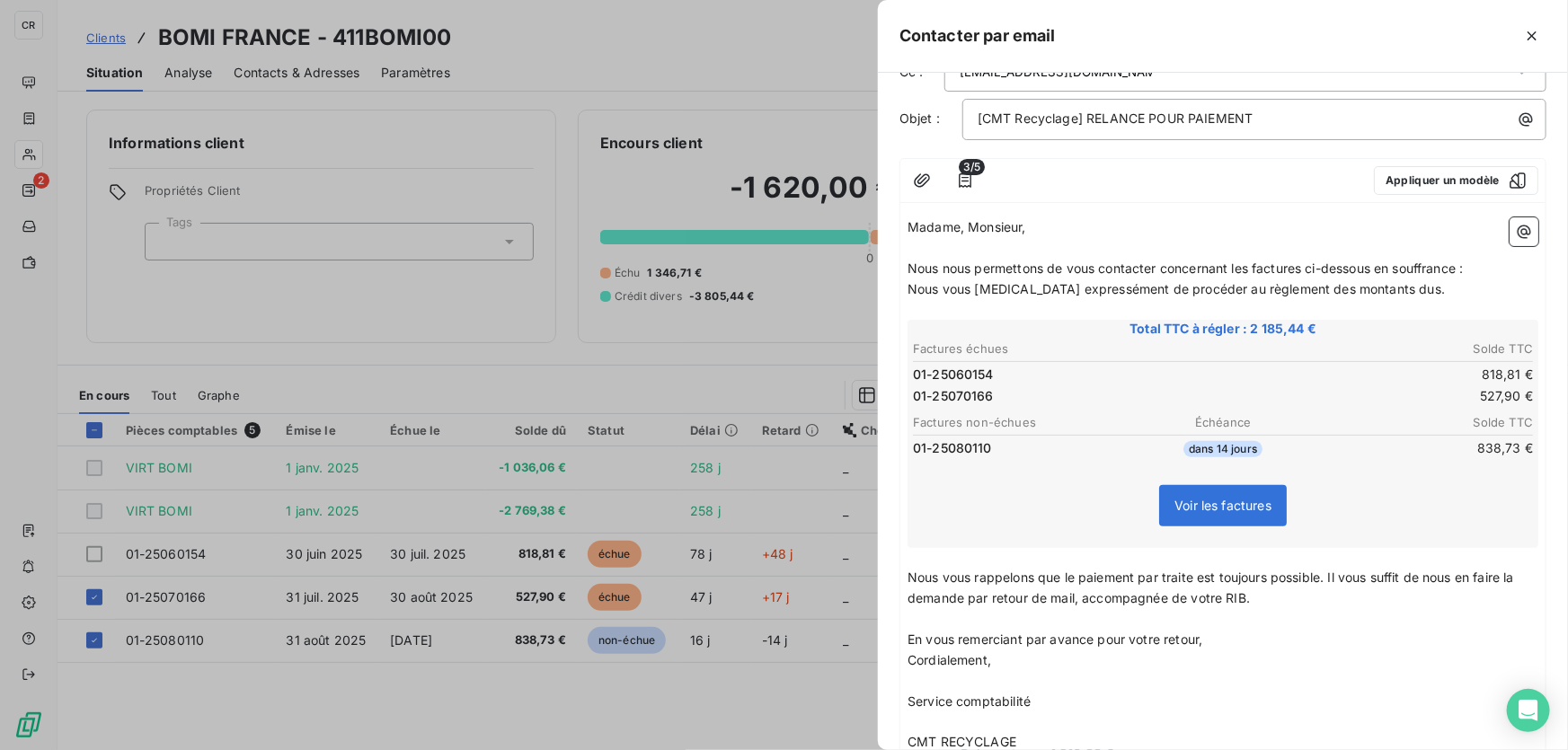
scroll to position [308, 0]
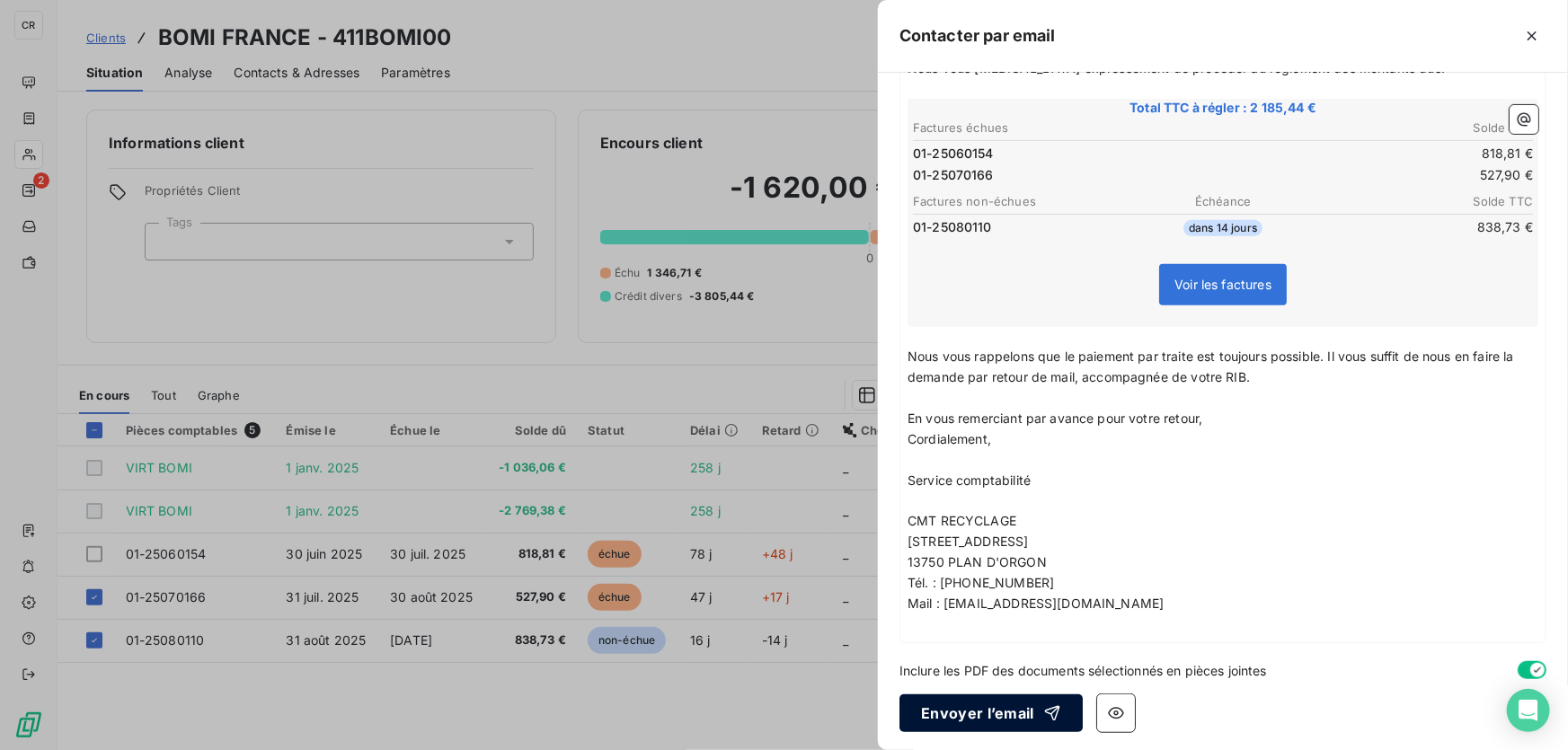
click at [1000, 713] on button "Envoyer l’email" at bounding box center [991, 714] width 183 height 38
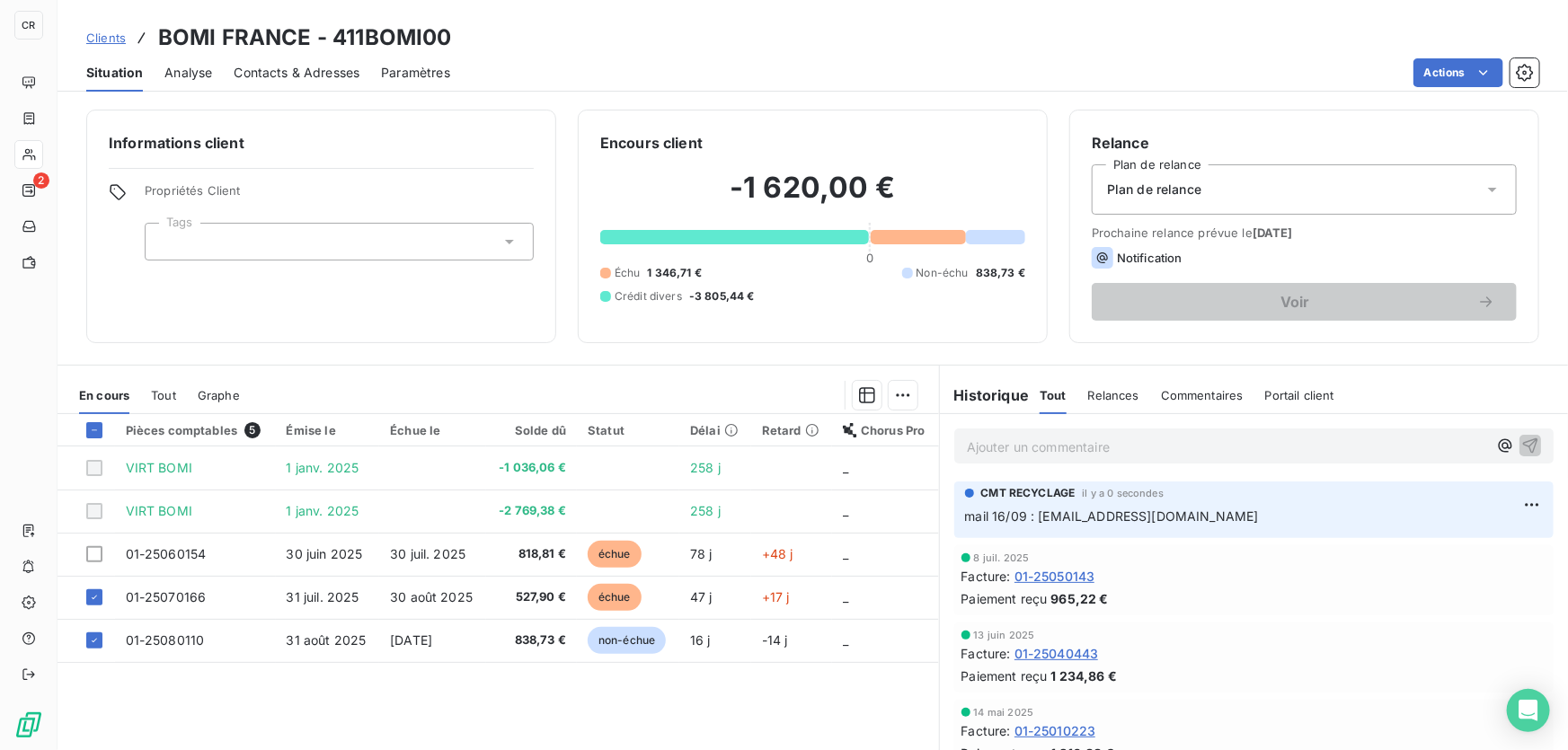
click at [98, 42] on span "Clients" at bounding box center [106, 38] width 40 height 14
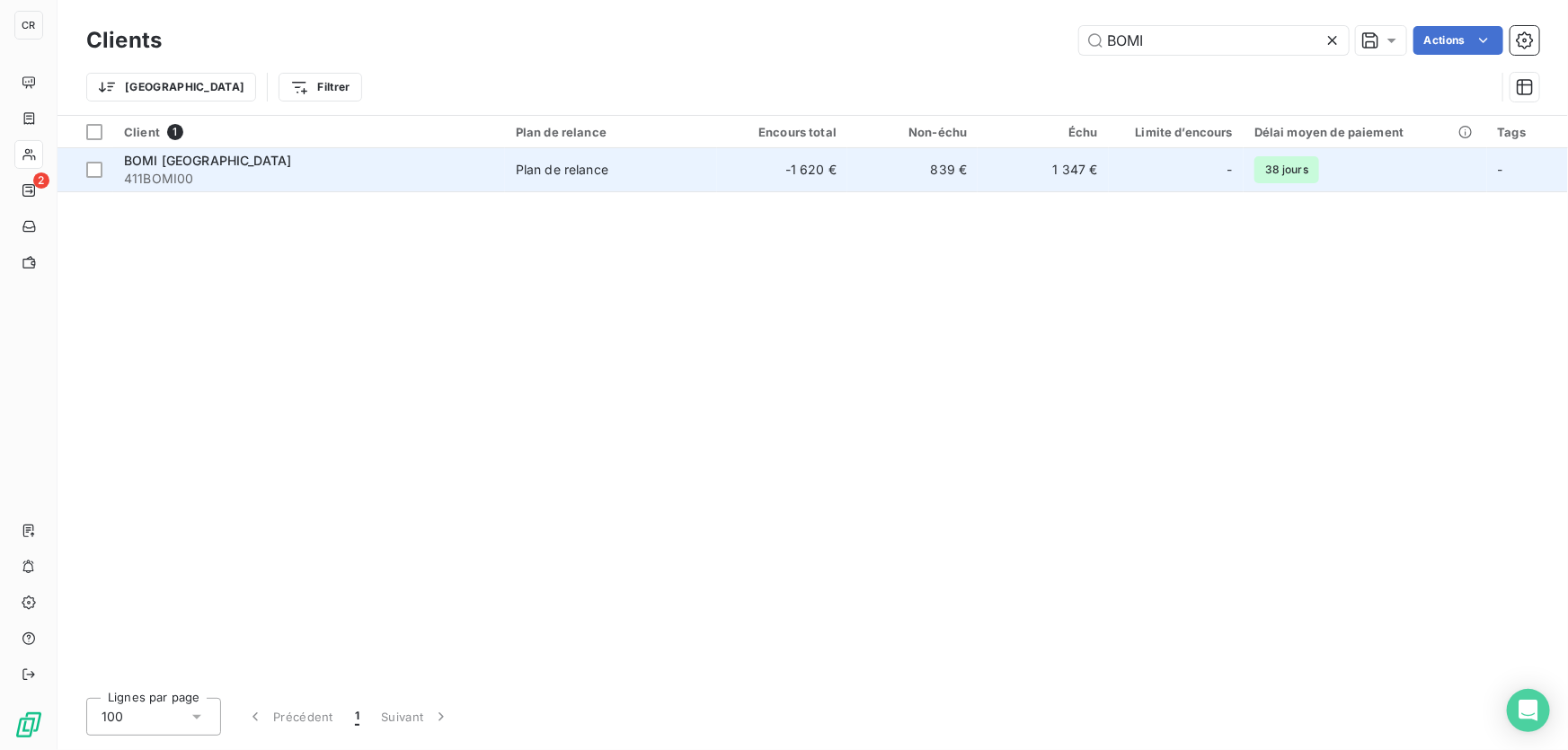
click at [542, 171] on div "Plan de relance" at bounding box center [562, 170] width 92 height 18
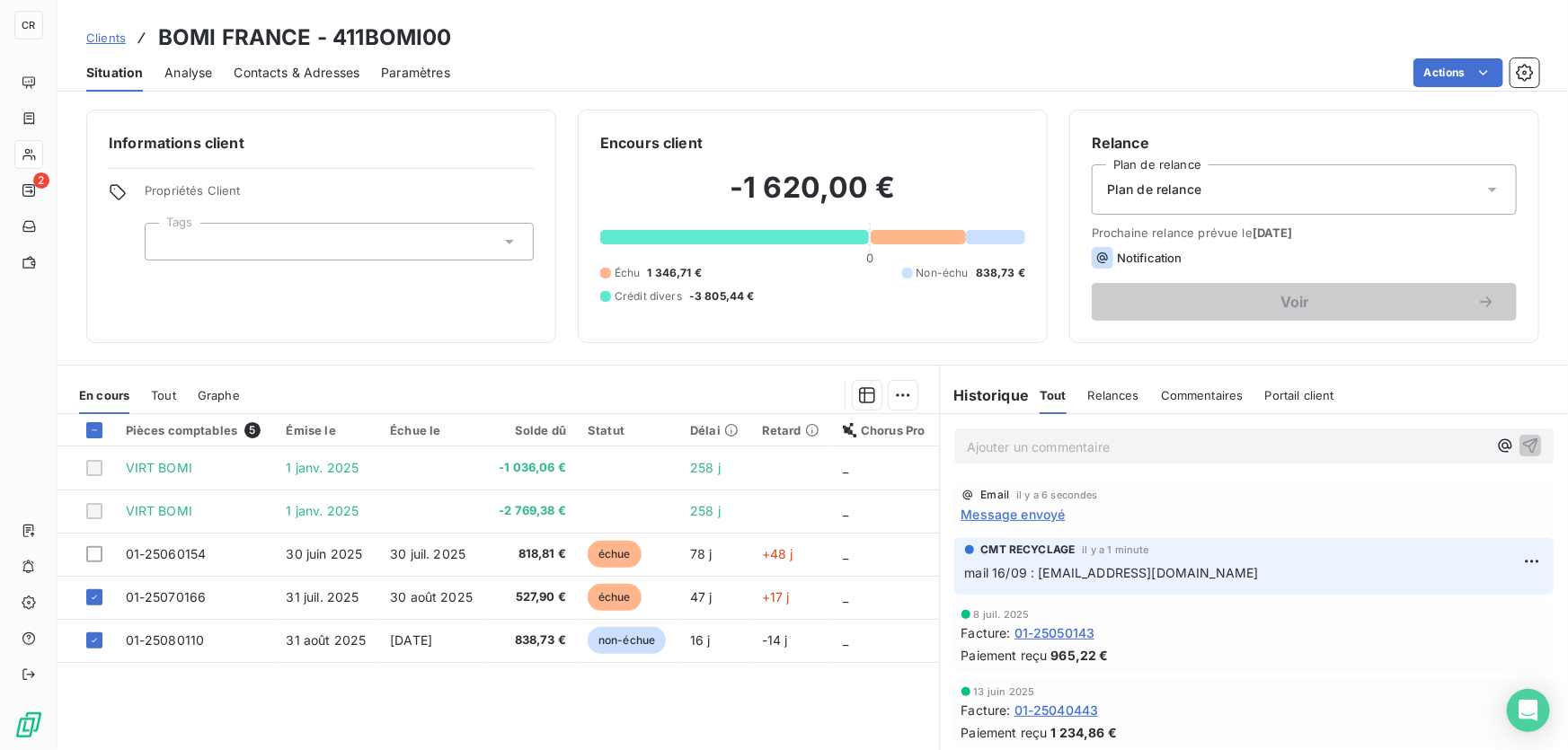
click at [333, 73] on span "Contacts & Adresses" at bounding box center [296, 73] width 126 height 18
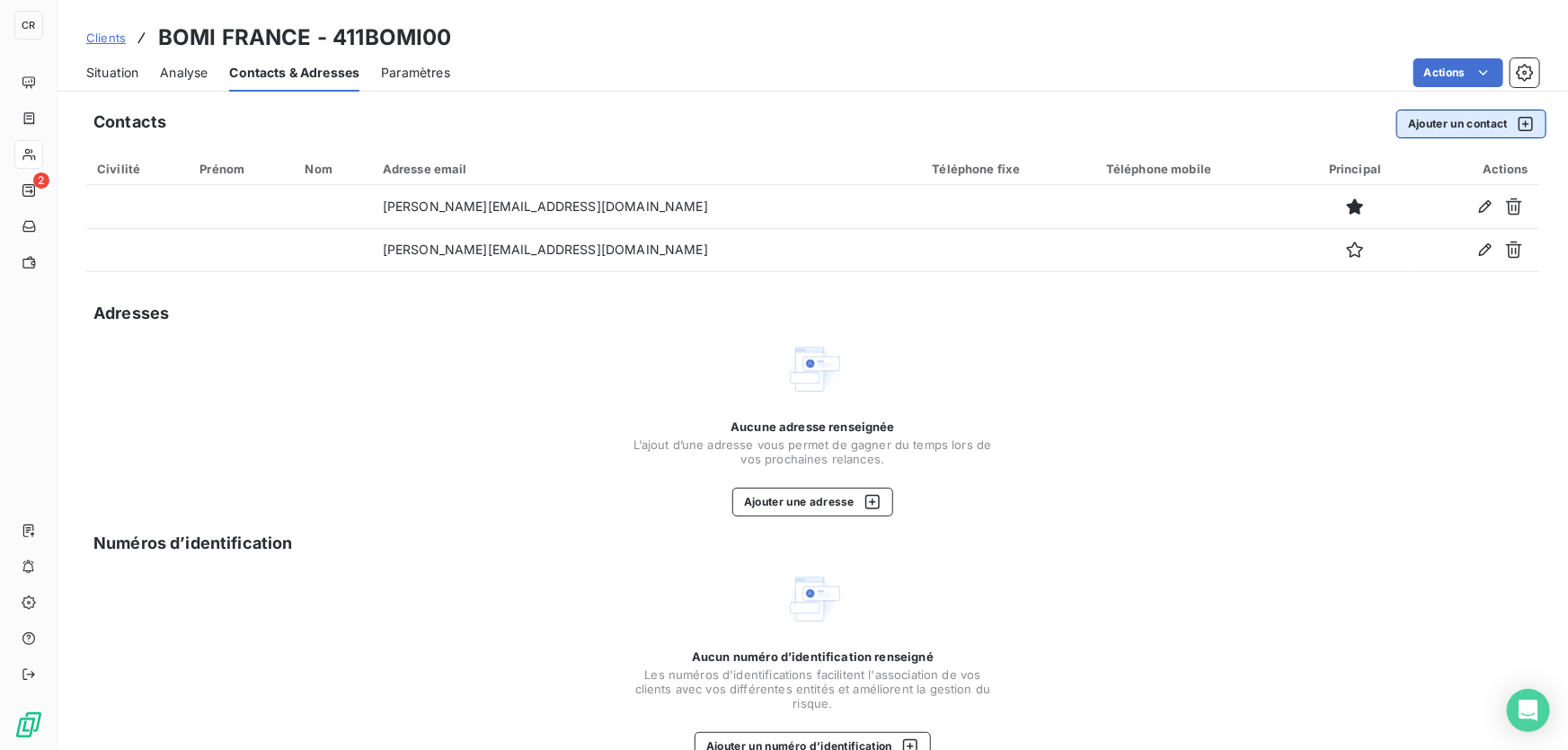
click at [1466, 126] on button "Ajouter un contact" at bounding box center [1471, 124] width 150 height 29
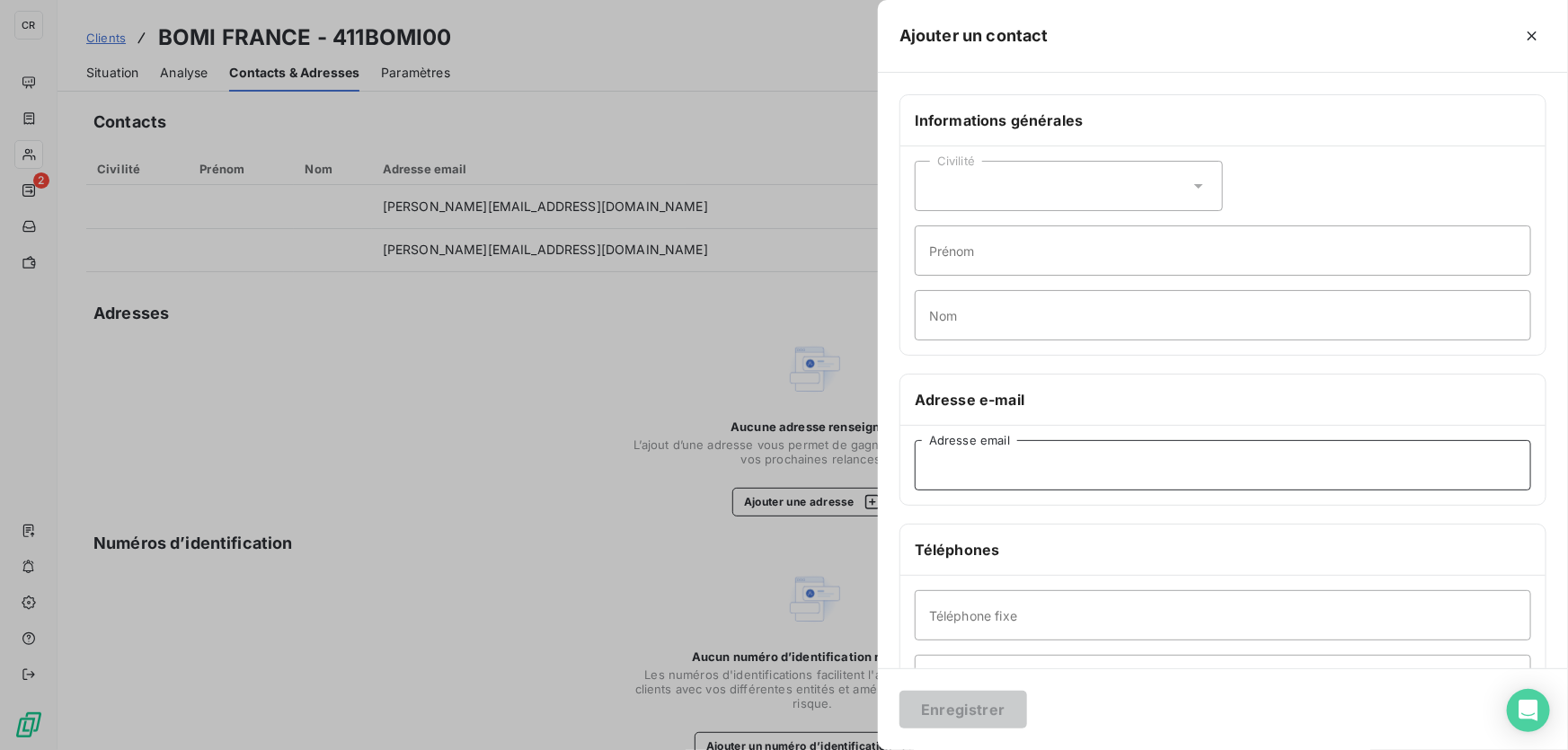
click at [1023, 472] on input "Adresse email" at bounding box center [1223, 465] width 616 height 51
paste input "[EMAIL_ADDRESS][DOMAIN_NAME]"
type input "[EMAIL_ADDRESS][DOMAIN_NAME]"
click at [945, 720] on button "Enregistrer" at bounding box center [962, 710] width 127 height 38
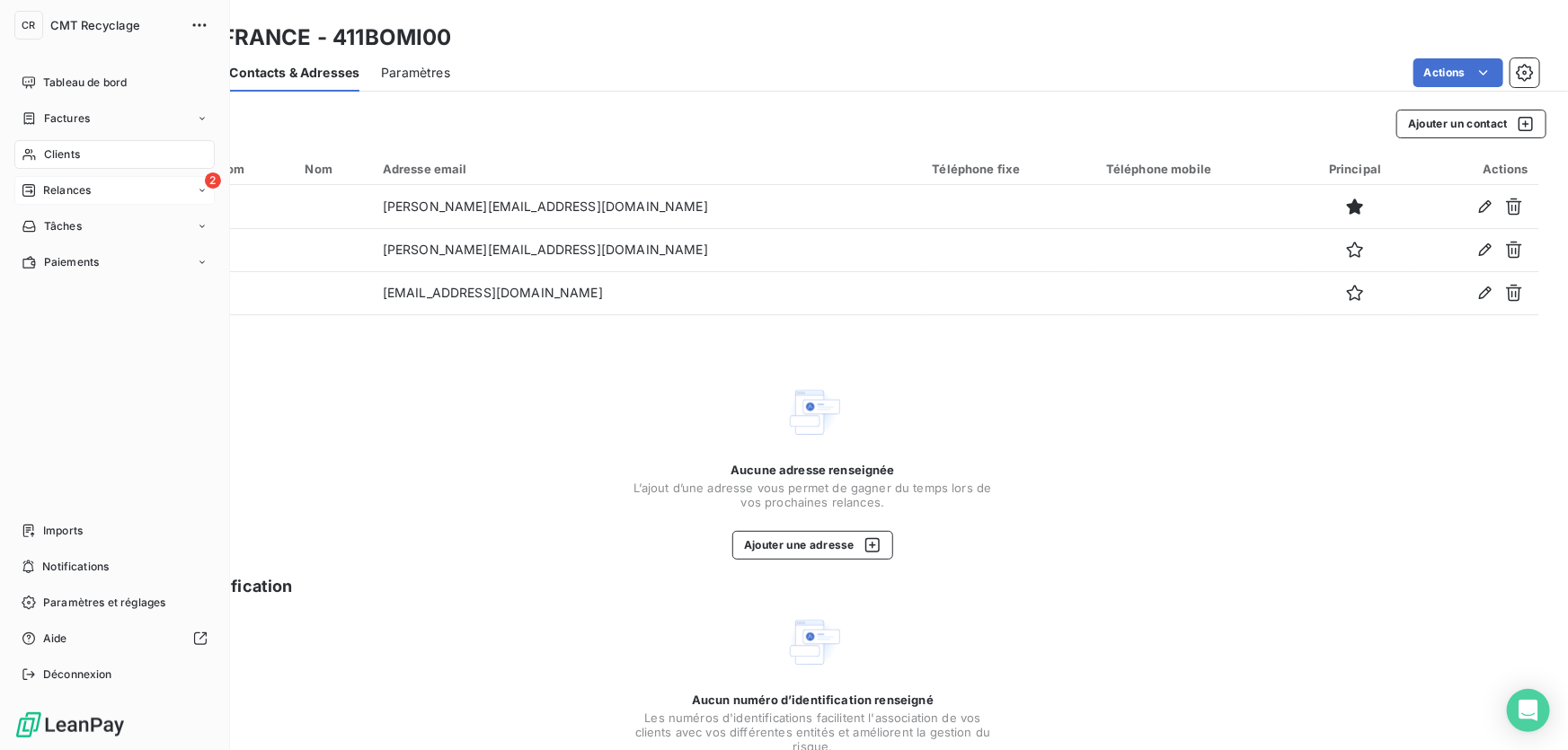
click at [33, 187] on icon at bounding box center [29, 191] width 14 height 14
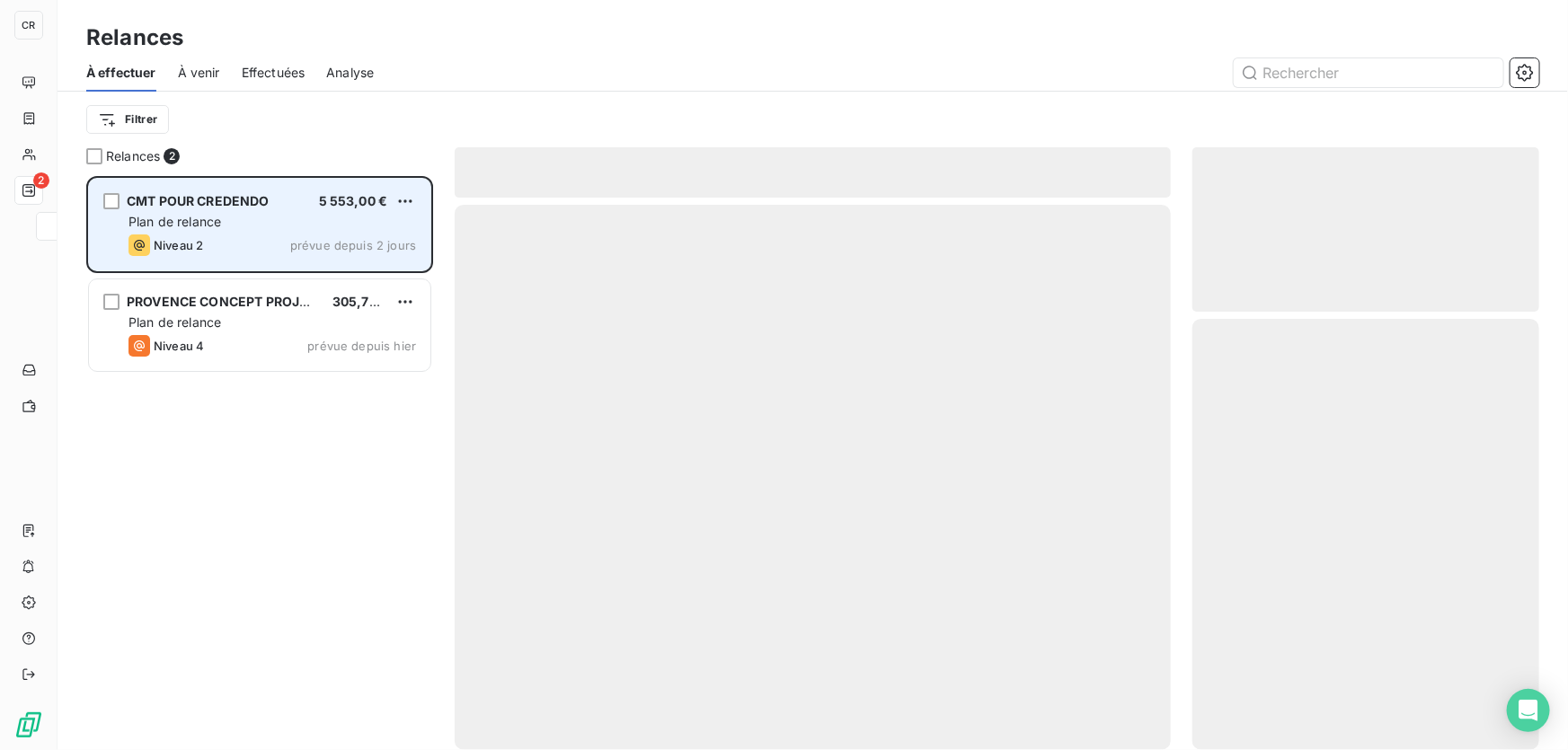
scroll to position [563, 334]
